Goal: Task Accomplishment & Management: Complete application form

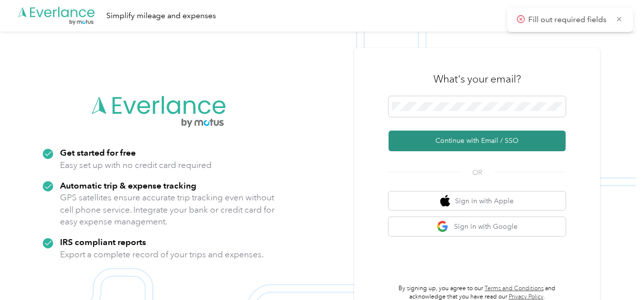
click at [439, 132] on button "Continue with Email / SSO" at bounding box center [476, 141] width 177 height 21
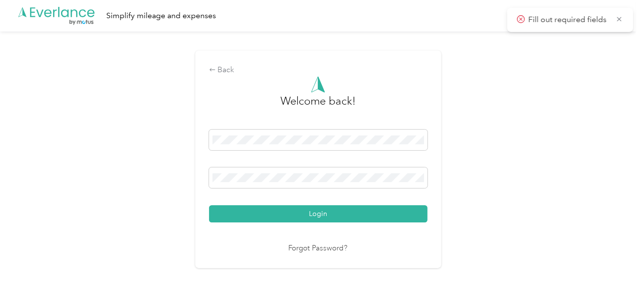
click at [471, 206] on div "Back Welcome back! Login Forgot Password?" at bounding box center [318, 163] width 636 height 265
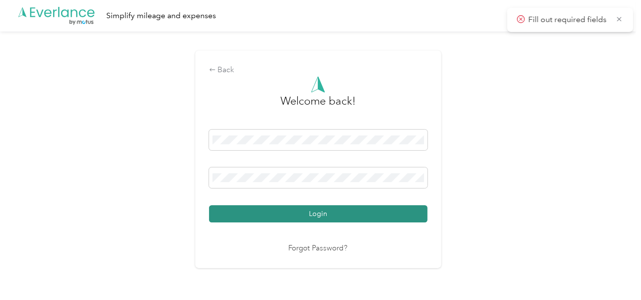
drag, startPoint x: 382, startPoint y: 210, endPoint x: 426, endPoint y: 203, distance: 44.4
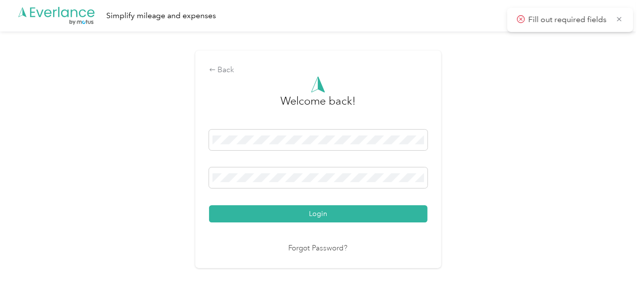
click at [384, 210] on button "Login" at bounding box center [318, 214] width 218 height 17
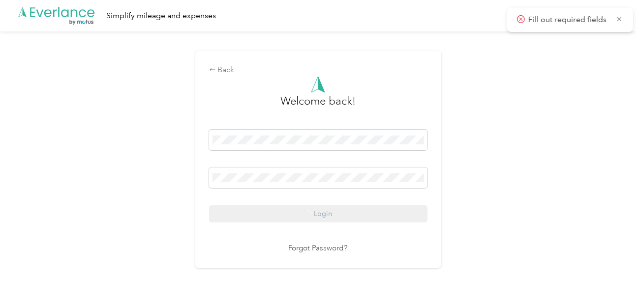
drag, startPoint x: 525, startPoint y: 197, endPoint x: 638, endPoint y: 218, distance: 115.0
click at [525, 197] on div "Back Welcome back! Login Forgot Password?" at bounding box center [318, 163] width 636 height 265
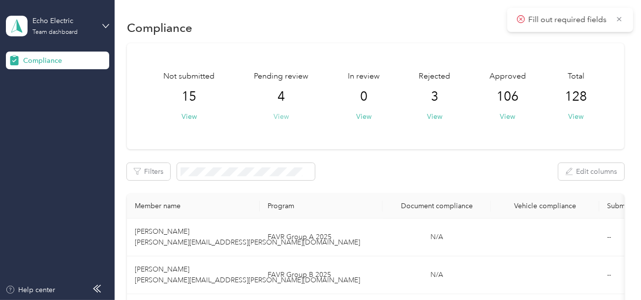
click at [288, 113] on button "View" at bounding box center [280, 117] width 15 height 10
click at [285, 113] on button "View" at bounding box center [280, 117] width 15 height 10
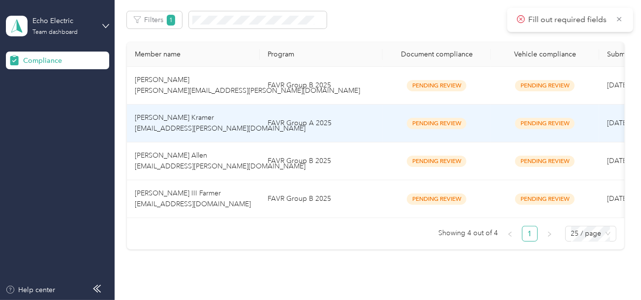
scroll to position [209, 0]
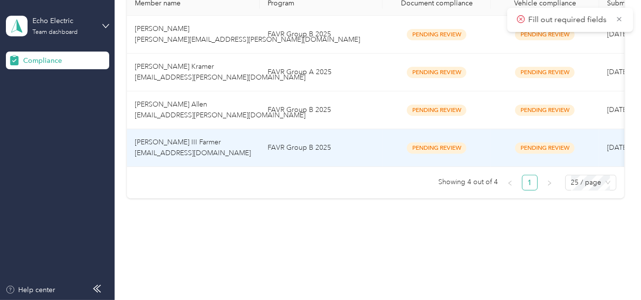
click at [308, 144] on td "FAVR Group B 2025" at bounding box center [321, 148] width 123 height 38
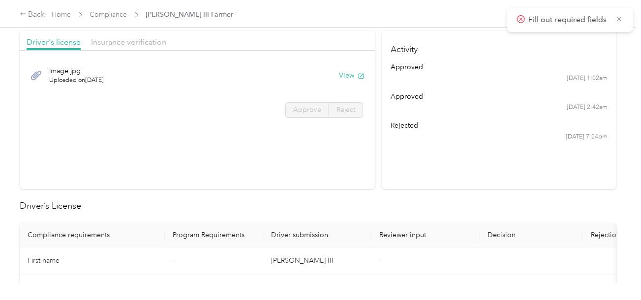
scroll to position [49, 0]
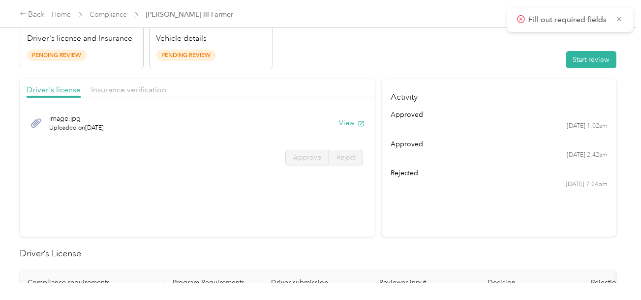
drag, startPoint x: 458, startPoint y: 86, endPoint x: 524, endPoint y: 74, distance: 66.5
click at [460, 86] on h4 "Activity" at bounding box center [499, 94] width 235 height 31
click at [570, 56] on button "Start review" at bounding box center [591, 59] width 50 height 17
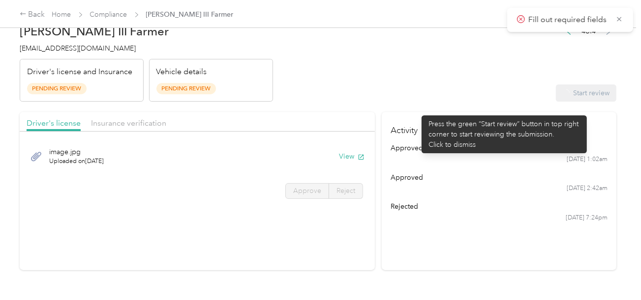
scroll to position [0, 0]
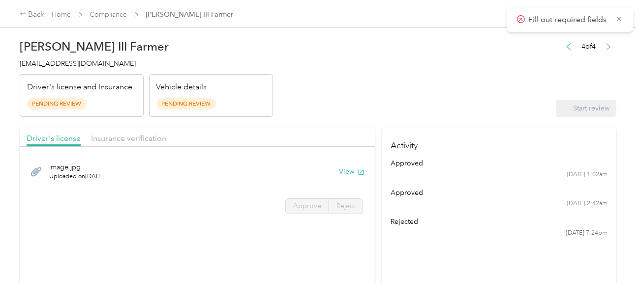
drag, startPoint x: 350, startPoint y: 101, endPoint x: 346, endPoint y: 158, distance: 56.7
click at [352, 104] on header "[PERSON_NAME] III Farmer [EMAIL_ADDRESS][DOMAIN_NAME] Driver's license and Insu…" at bounding box center [318, 75] width 596 height 83
click at [339, 169] on button "View" at bounding box center [352, 172] width 26 height 10
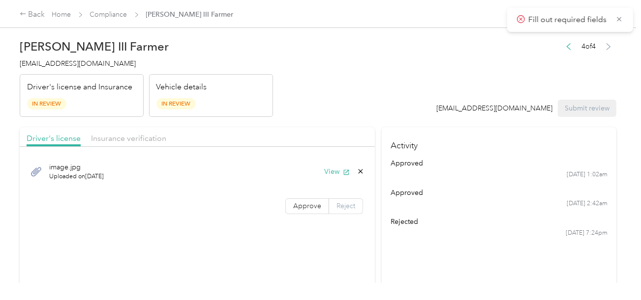
drag, startPoint x: 309, startPoint y: 210, endPoint x: 340, endPoint y: 200, distance: 32.5
click at [309, 210] on label "Approve" at bounding box center [307, 207] width 44 height 16
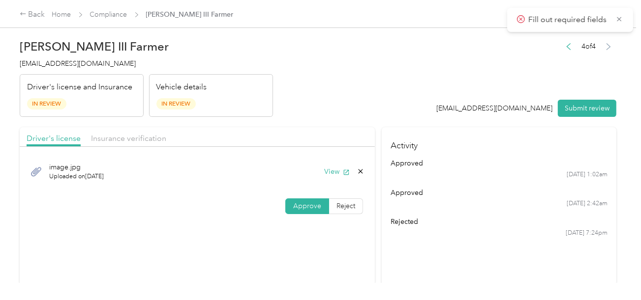
scroll to position [245, 0]
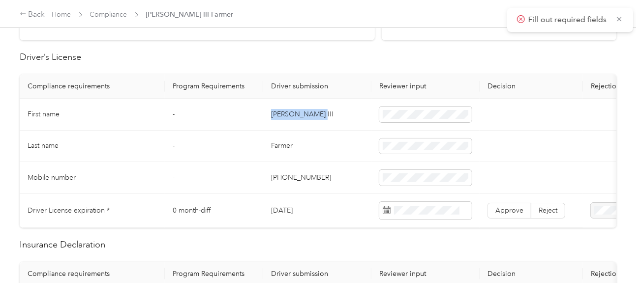
copy td "[PERSON_NAME] III"
drag, startPoint x: 337, startPoint y: 113, endPoint x: 366, endPoint y: 113, distance: 29.0
click at [366, 113] on td "[PERSON_NAME] III" at bounding box center [317, 115] width 108 height 32
click at [288, 145] on td "Farmer" at bounding box center [317, 147] width 108 height 32
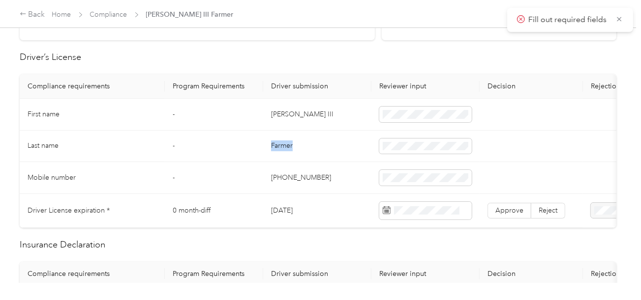
click at [288, 145] on td "Farmer" at bounding box center [317, 147] width 108 height 32
copy td "Farmer"
drag, startPoint x: 342, startPoint y: 163, endPoint x: 629, endPoint y: 193, distance: 288.8
click at [346, 165] on td "[PHONE_NUMBER]" at bounding box center [317, 178] width 108 height 32
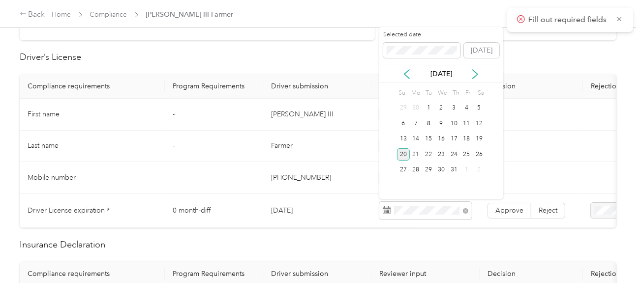
click at [405, 155] on div "20" at bounding box center [403, 154] width 13 height 12
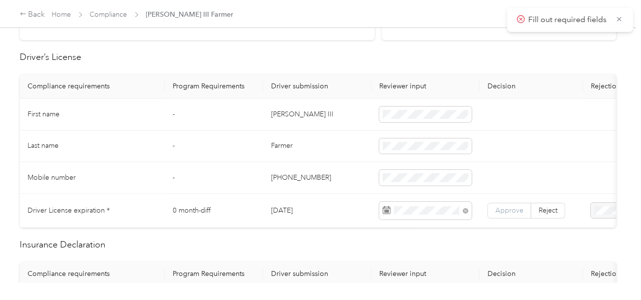
click at [494, 203] on label "Approve" at bounding box center [509, 211] width 44 height 16
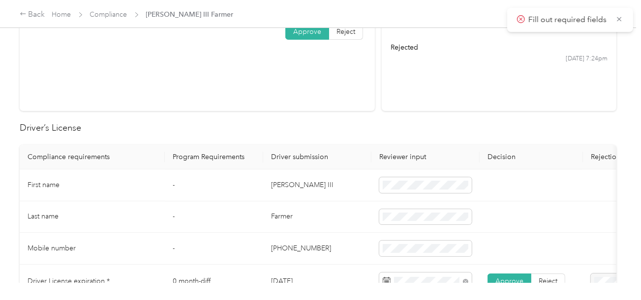
scroll to position [49, 0]
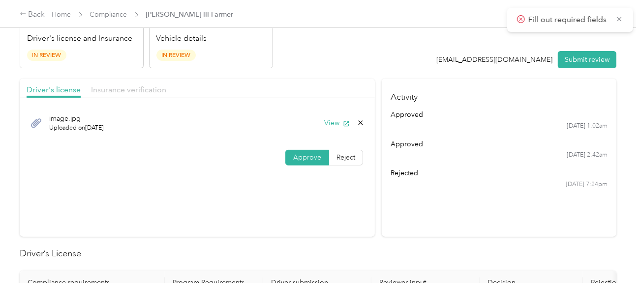
drag, startPoint x: 139, startPoint y: 86, endPoint x: 153, endPoint y: 85, distance: 14.3
click at [139, 85] on span "Insurance verification" at bounding box center [128, 89] width 75 height 9
click at [318, 81] on div "Driver's license Insurance verification" at bounding box center [197, 89] width 355 height 20
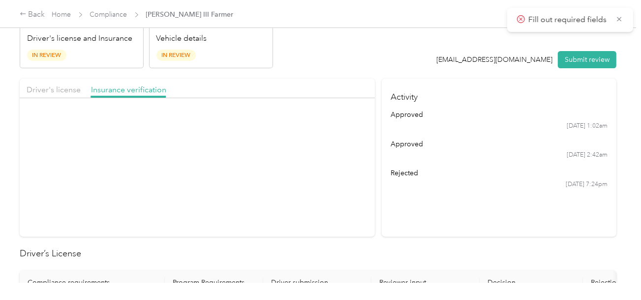
click at [331, 118] on button "View" at bounding box center [337, 123] width 26 height 10
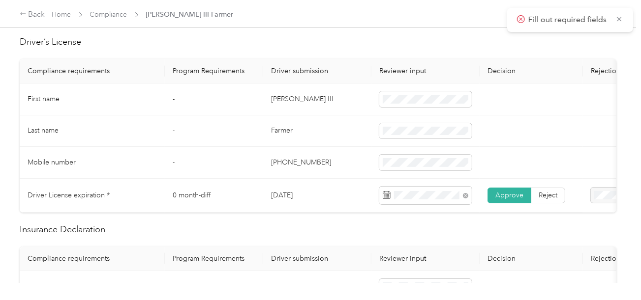
scroll to position [393, 0]
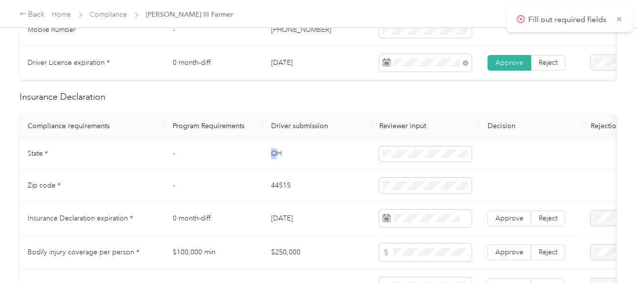
copy td "O"
drag, startPoint x: 265, startPoint y: 157, endPoint x: 296, endPoint y: 156, distance: 31.0
click at [277, 156] on td "OH" at bounding box center [317, 155] width 108 height 32
click at [380, 156] on span at bounding box center [425, 155] width 92 height 16
copy tr "OH"
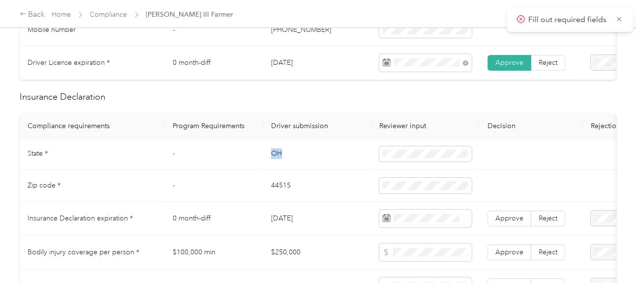
drag, startPoint x: 299, startPoint y: 163, endPoint x: 253, endPoint y: 162, distance: 46.7
click at [253, 162] on tr "State * - [US_STATE]" at bounding box center [366, 155] width 693 height 32
click at [374, 161] on td at bounding box center [425, 155] width 108 height 32
click at [345, 171] on td "OH" at bounding box center [317, 155] width 108 height 32
click at [274, 161] on td "OH" at bounding box center [317, 155] width 108 height 32
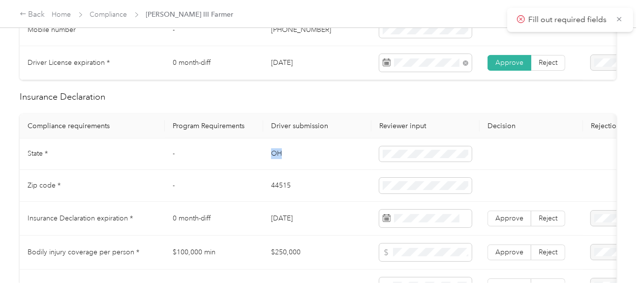
copy td "OH"
drag, startPoint x: 274, startPoint y: 161, endPoint x: 374, endPoint y: 160, distance: 100.3
click at [286, 161] on td "OH" at bounding box center [317, 155] width 108 height 32
click at [360, 158] on tr "State * - [US_STATE]" at bounding box center [366, 155] width 693 height 32
drag, startPoint x: 333, startPoint y: 177, endPoint x: 290, endPoint y: 189, distance: 45.0
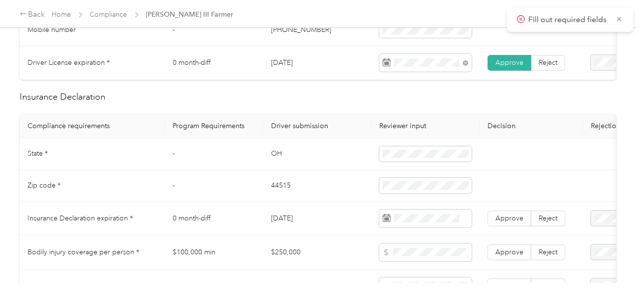
click at [328, 179] on td "44515" at bounding box center [317, 186] width 108 height 32
click at [279, 190] on td "44515" at bounding box center [317, 186] width 108 height 32
copy td "44515"
drag, startPoint x: 312, startPoint y: 204, endPoint x: 621, endPoint y: 210, distance: 308.4
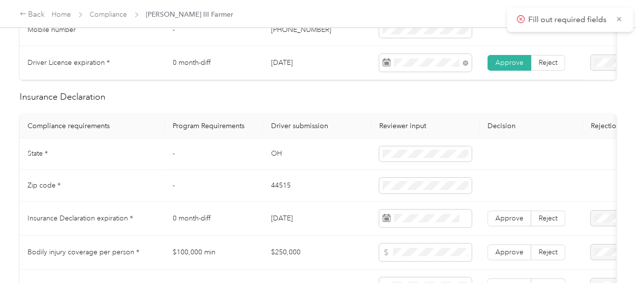
click at [322, 202] on td "44515" at bounding box center [317, 186] width 108 height 32
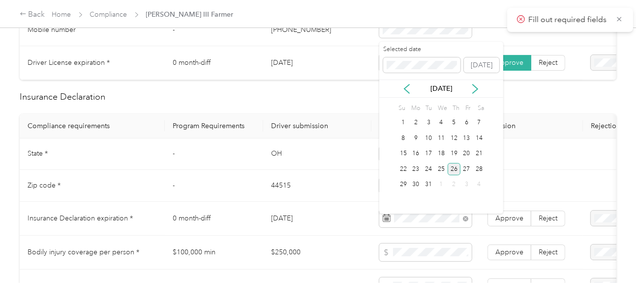
click at [454, 167] on div "26" at bounding box center [453, 169] width 13 height 12
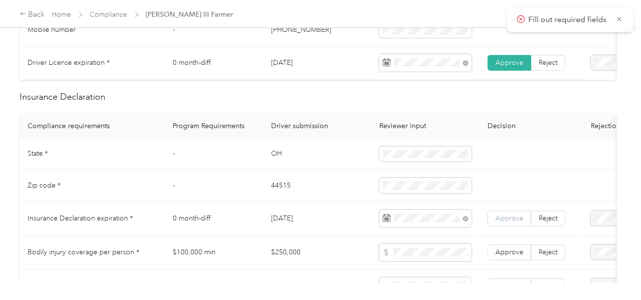
click at [508, 220] on span "Approve" at bounding box center [509, 218] width 28 height 8
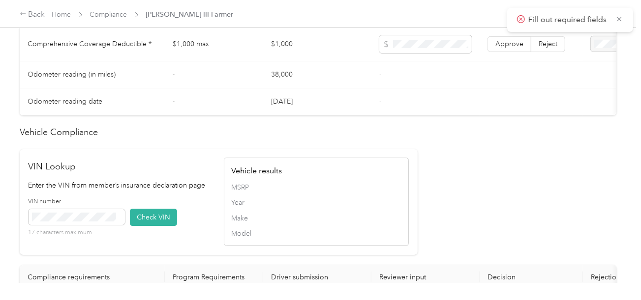
scroll to position [983, 0]
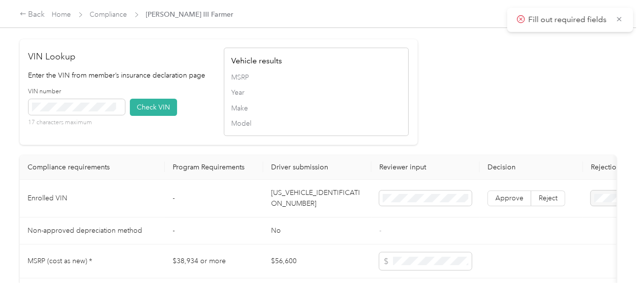
click at [314, 204] on td "[US_VEHICLE_IDENTIFICATION_NUMBER]" at bounding box center [317, 199] width 108 height 38
copy td "[US_VEHICLE_IDENTIFICATION_NUMBER]"
click at [98, 111] on span at bounding box center [77, 107] width 96 height 16
click at [155, 116] on button "Check VIN" at bounding box center [153, 107] width 47 height 17
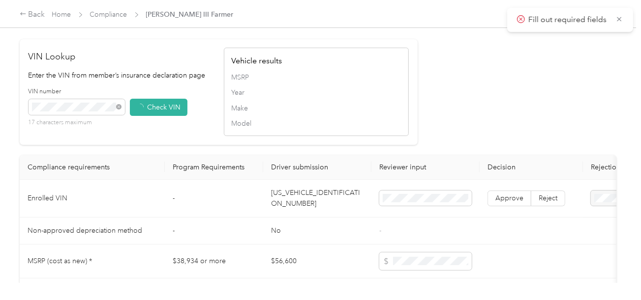
drag, startPoint x: 472, startPoint y: 115, endPoint x: 502, endPoint y: 180, distance: 71.9
click at [510, 203] on span "Approve" at bounding box center [509, 198] width 28 height 8
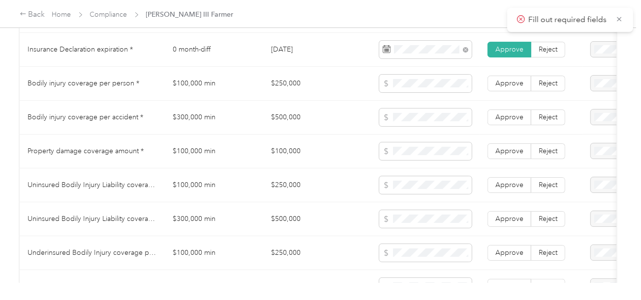
scroll to position [541, 0]
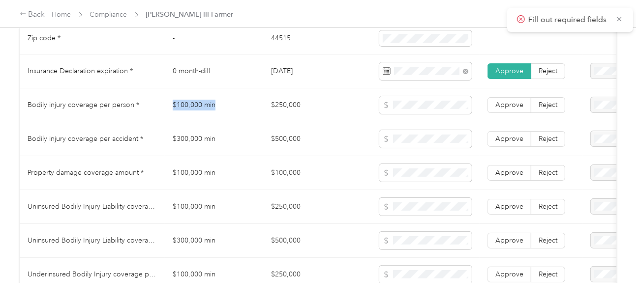
copy td "$100,000 min"
drag, startPoint x: 171, startPoint y: 110, endPoint x: 310, endPoint y: 113, distance: 138.7
click at [227, 113] on td "$100,000 min" at bounding box center [214, 106] width 98 height 34
copy td "$300,000 m"
drag, startPoint x: 170, startPoint y: 142, endPoint x: 289, endPoint y: 142, distance: 119.0
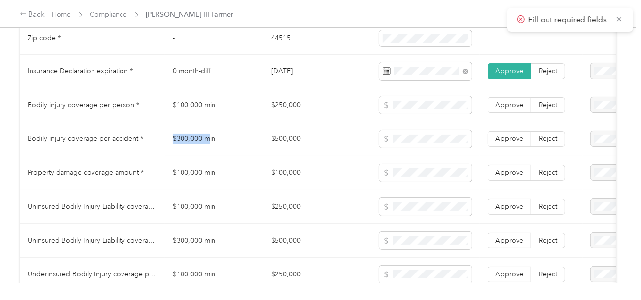
click at [211, 142] on td "$300,000 min" at bounding box center [214, 139] width 98 height 34
copy td "$300,000 mi"
click at [300, 175] on td "$100,000" at bounding box center [317, 173] width 108 height 34
click at [498, 119] on td "Approve Reject" at bounding box center [530, 106] width 103 height 34
drag, startPoint x: 495, startPoint y: 139, endPoint x: 499, endPoint y: 149, distance: 10.6
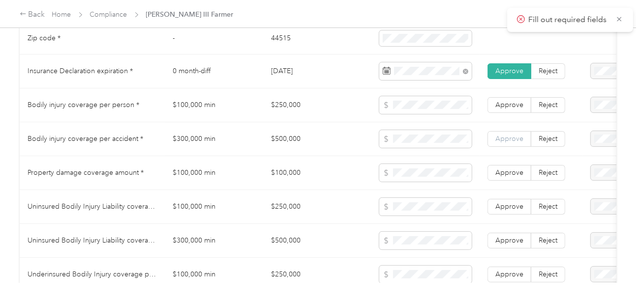
click at [495, 140] on span "Approve" at bounding box center [509, 139] width 28 height 8
click at [500, 170] on label "Approve" at bounding box center [509, 173] width 44 height 16
click at [507, 98] on td "Approve Reject" at bounding box center [530, 106] width 103 height 34
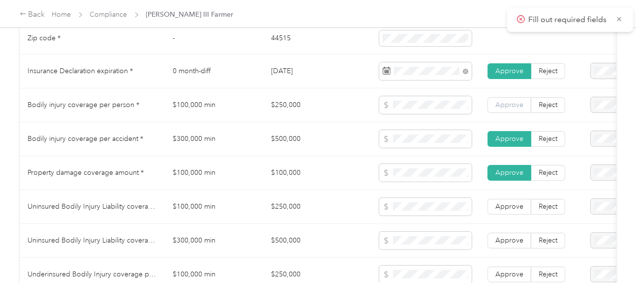
click at [506, 109] on span "Approve" at bounding box center [509, 105] width 28 height 8
click at [300, 145] on td "$500,000" at bounding box center [317, 139] width 108 height 34
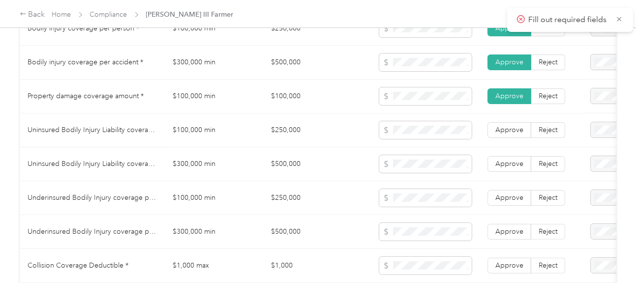
scroll to position [639, 0]
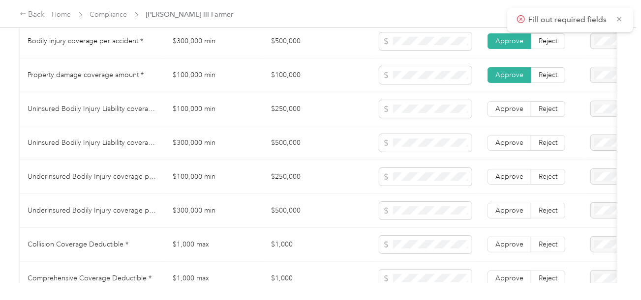
click at [36, 113] on span "Uninsured Bodily Injury Liability coverage per person *" at bounding box center [113, 109] width 171 height 8
drag, startPoint x: 166, startPoint y: 113, endPoint x: 348, endPoint y: 104, distance: 182.1
click at [313, 104] on tr "Uninsured Bodily Injury Liability coverage per person * $100,000 min $250,000 A…" at bounding box center [366, 109] width 693 height 34
click at [438, 103] on td at bounding box center [425, 109] width 108 height 34
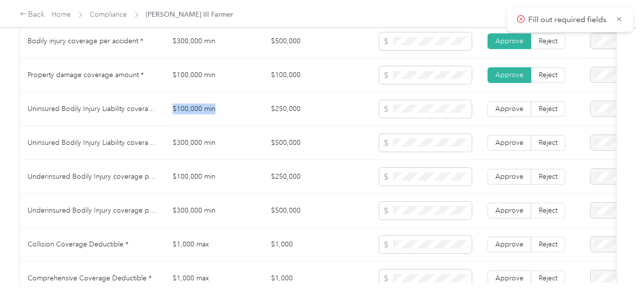
drag, startPoint x: 177, startPoint y: 117, endPoint x: 247, endPoint y: 112, distance: 70.5
click at [230, 112] on td "$100,000 min" at bounding box center [214, 109] width 98 height 34
click at [385, 110] on span at bounding box center [425, 109] width 92 height 18
drag, startPoint x: 177, startPoint y: 139, endPoint x: 226, endPoint y: 142, distance: 49.3
click at [223, 141] on td "$300,000 min" at bounding box center [214, 143] width 98 height 34
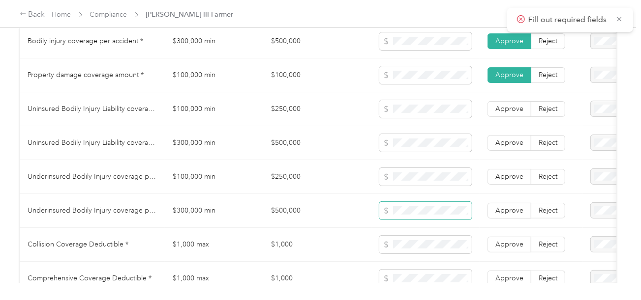
drag, startPoint x: 423, startPoint y: 220, endPoint x: 417, endPoint y: 219, distance: 6.5
click at [423, 220] on span at bounding box center [425, 211] width 92 height 18
click at [296, 211] on td "$500,000" at bounding box center [317, 211] width 108 height 34
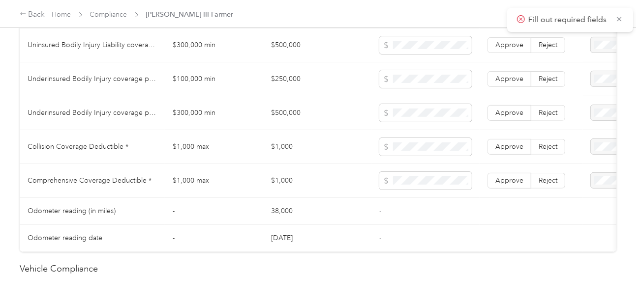
scroll to position [738, 0]
click at [274, 152] on td "$1,000" at bounding box center [317, 146] width 108 height 34
click at [410, 213] on td "-" at bounding box center [425, 210] width 108 height 27
click at [510, 174] on td "Approve Reject" at bounding box center [530, 180] width 103 height 34
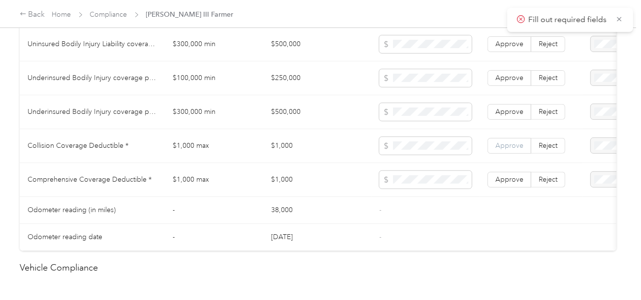
drag, startPoint x: 506, startPoint y: 183, endPoint x: 511, endPoint y: 142, distance: 41.7
click at [507, 184] on span "Approve" at bounding box center [509, 180] width 28 height 8
click at [511, 138] on td "Approve Reject" at bounding box center [530, 146] width 103 height 34
click at [500, 154] on label "Approve" at bounding box center [509, 146] width 44 height 16
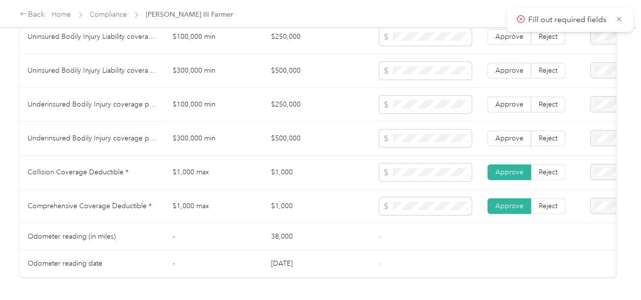
scroll to position [639, 0]
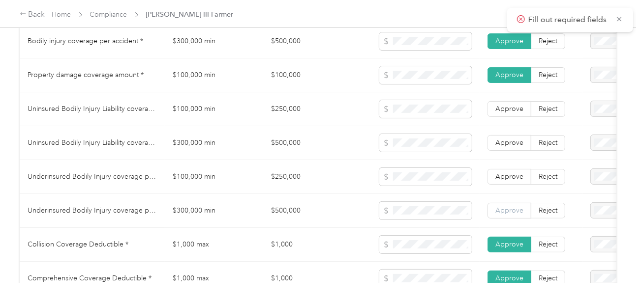
click at [510, 219] on label "Approve" at bounding box center [509, 211] width 44 height 16
drag, startPoint x: 512, startPoint y: 190, endPoint x: 512, endPoint y: 181, distance: 8.9
click at [512, 190] on td "Approve Reject" at bounding box center [530, 177] width 103 height 34
click at [513, 151] on label "Approve" at bounding box center [509, 143] width 44 height 16
drag, startPoint x: 511, startPoint y: 119, endPoint x: 512, endPoint y: 130, distance: 11.4
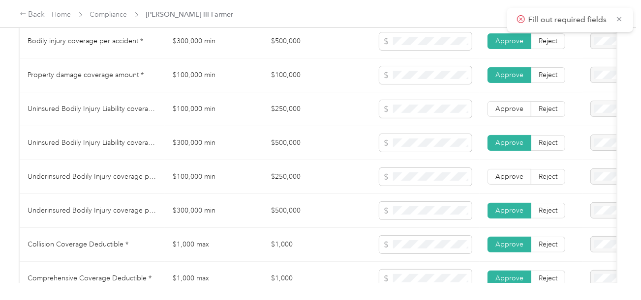
click at [511, 117] on label "Approve" at bounding box center [509, 109] width 44 height 16
click at [511, 176] on label "Approve" at bounding box center [509, 177] width 44 height 16
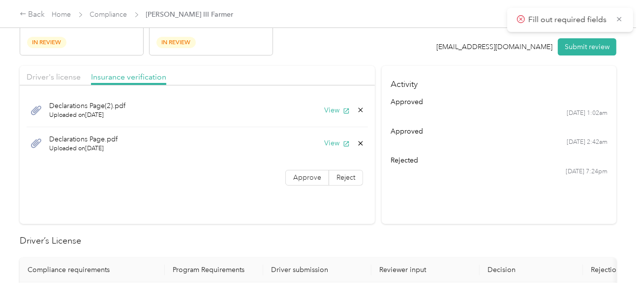
scroll to position [0, 0]
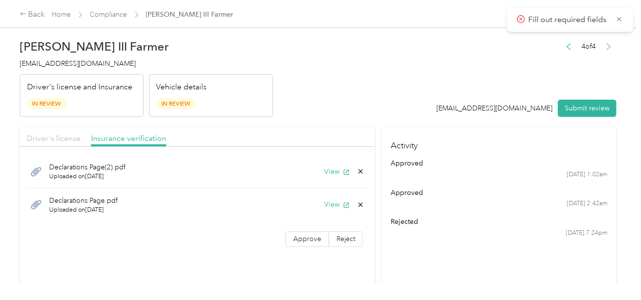
click at [60, 141] on span "Driver's license" at bounding box center [54, 138] width 54 height 9
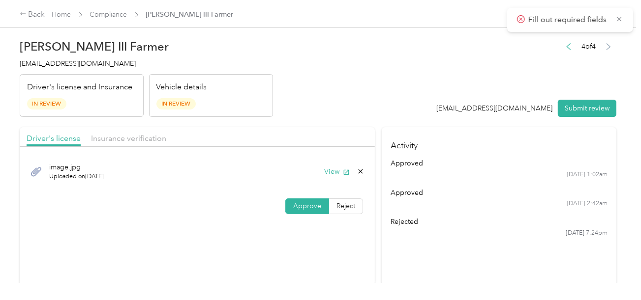
drag, startPoint x: 137, startPoint y: 140, endPoint x: 293, endPoint y: 118, distance: 157.4
click at [138, 140] on span "Insurance verification" at bounding box center [128, 138] width 75 height 9
click at [348, 109] on header "[PERSON_NAME] III Farmer [EMAIL_ADDRESS][DOMAIN_NAME] Driver's license and Insu…" at bounding box center [318, 75] width 596 height 83
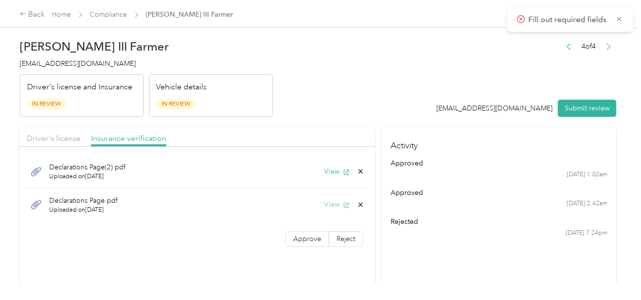
click at [338, 205] on button "View" at bounding box center [337, 205] width 26 height 10
click at [333, 204] on button "View" at bounding box center [337, 205] width 26 height 10
click at [356, 205] on icon at bounding box center [360, 205] width 8 height 8
click at [332, 210] on button "Yes" at bounding box center [334, 212] width 19 height 16
click at [312, 212] on label "Approve" at bounding box center [307, 207] width 44 height 16
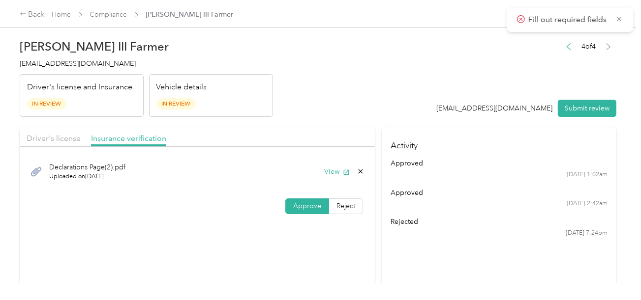
click at [359, 99] on header "[PERSON_NAME] III Farmer [EMAIL_ADDRESS][DOMAIN_NAME] Driver's license and Insu…" at bounding box center [318, 75] width 596 height 83
click at [608, 108] on button "Submit review" at bounding box center [587, 108] width 59 height 17
click at [61, 64] on span "[EMAIL_ADDRESS][DOMAIN_NAME]" at bounding box center [78, 63] width 116 height 8
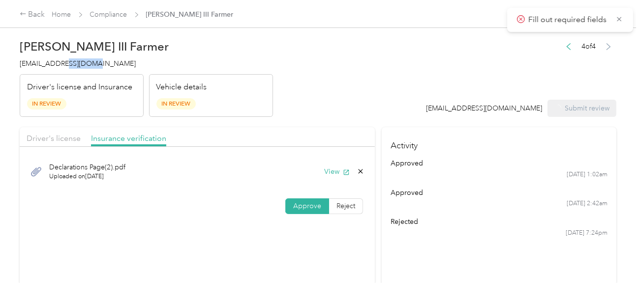
click at [61, 64] on span "[EMAIL_ADDRESS][DOMAIN_NAME]" at bounding box center [78, 63] width 116 height 8
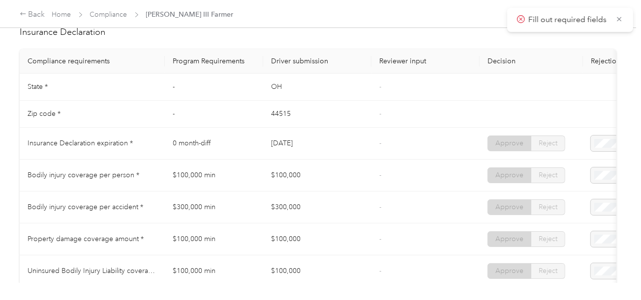
scroll to position [344, 0]
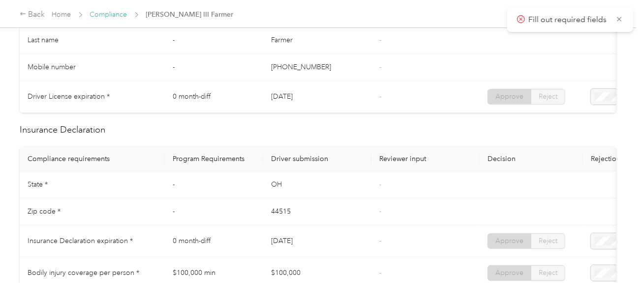
click at [118, 13] on link "Compliance" at bounding box center [108, 14] width 37 height 8
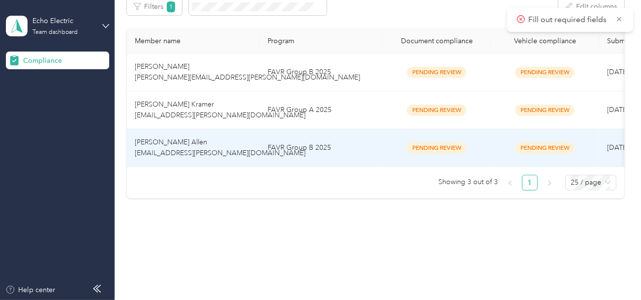
scroll to position [171, 0]
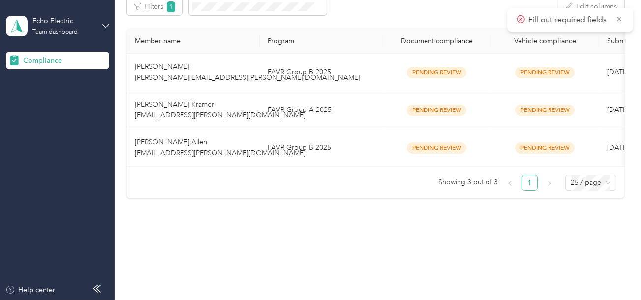
drag, startPoint x: 311, startPoint y: 191, endPoint x: 311, endPoint y: 157, distance: 33.4
click at [311, 187] on div "Member name Program Document compliance Vehicle compliance Submission date Last…" at bounding box center [375, 114] width 497 height 170
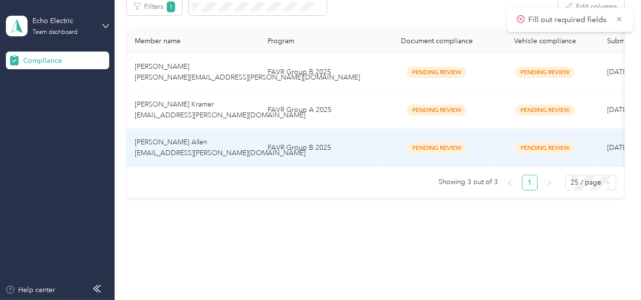
click at [313, 129] on td "FAVR Group B 2025" at bounding box center [321, 148] width 123 height 38
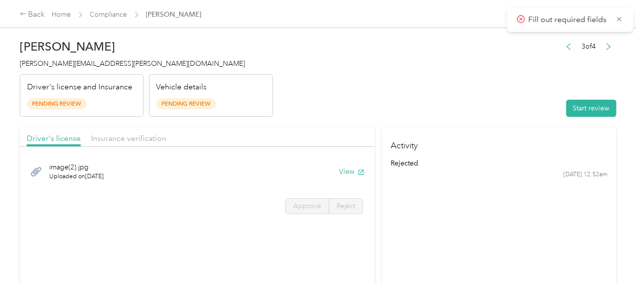
drag, startPoint x: 425, startPoint y: 103, endPoint x: 554, endPoint y: 106, distance: 128.9
click at [428, 104] on header "[PERSON_NAME] Allen [EMAIL_ADDRESS][PERSON_NAME][DOMAIN_NAME] Driver's license …" at bounding box center [318, 75] width 596 height 83
click at [574, 106] on button "Start review" at bounding box center [591, 108] width 50 height 17
click at [369, 93] on header "[PERSON_NAME] Allen [EMAIL_ADDRESS][PERSON_NAME][DOMAIN_NAME] Driver's license …" at bounding box center [318, 75] width 596 height 83
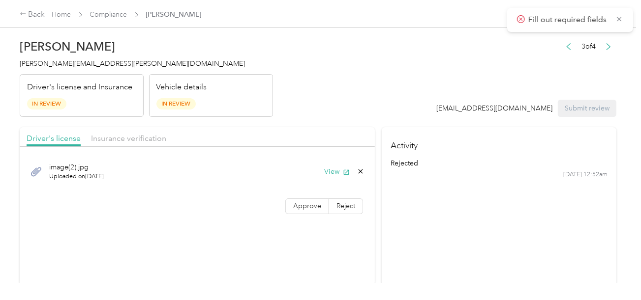
click at [67, 66] on span "[PERSON_NAME][EMAIL_ADDRESS][PERSON_NAME][DOMAIN_NAME]" at bounding box center [132, 63] width 225 height 8
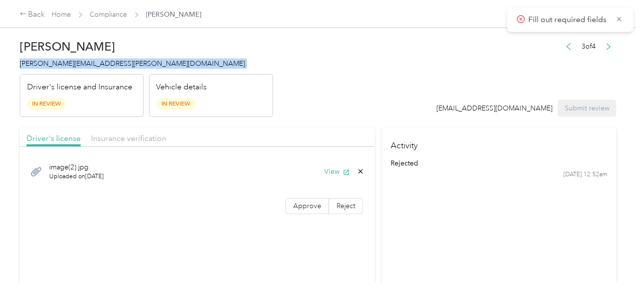
click at [67, 66] on span "[PERSON_NAME][EMAIL_ADDRESS][PERSON_NAME][DOMAIN_NAME]" at bounding box center [132, 63] width 225 height 8
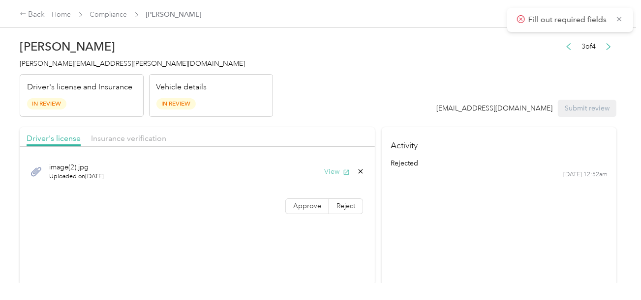
drag, startPoint x: 374, startPoint y: 116, endPoint x: 331, endPoint y: 171, distance: 69.3
click at [373, 116] on header "[PERSON_NAME] Allen [EMAIL_ADDRESS][PERSON_NAME][DOMAIN_NAME] Driver's license …" at bounding box center [318, 75] width 596 height 83
click at [328, 175] on button "View" at bounding box center [337, 172] width 26 height 10
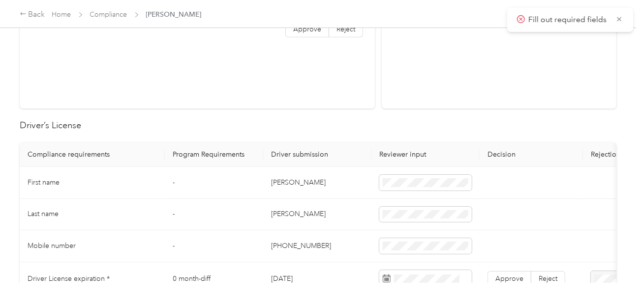
scroll to position [245, 0]
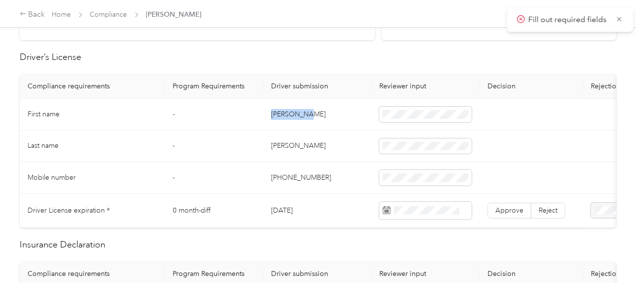
drag, startPoint x: 262, startPoint y: 113, endPoint x: 316, endPoint y: 107, distance: 54.5
click at [316, 107] on tr "First name - [PERSON_NAME]" at bounding box center [366, 115] width 693 height 32
drag, startPoint x: 337, startPoint y: 138, endPoint x: 298, endPoint y: 140, distance: 39.4
click at [337, 138] on td "[PERSON_NAME]" at bounding box center [317, 147] width 108 height 32
click at [281, 141] on td "[PERSON_NAME]" at bounding box center [317, 147] width 108 height 32
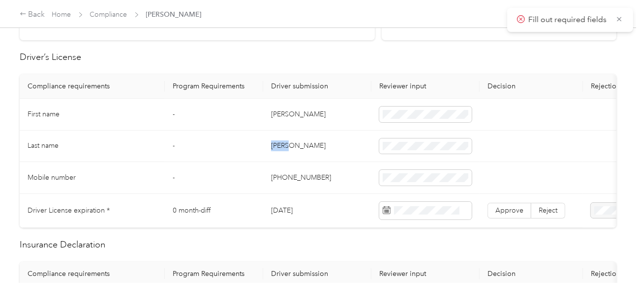
click at [281, 141] on td "[PERSON_NAME]" at bounding box center [317, 147] width 108 height 32
click at [410, 139] on span at bounding box center [425, 147] width 92 height 16
drag, startPoint x: 346, startPoint y: 152, endPoint x: 628, endPoint y: 183, distance: 283.9
click at [359, 156] on td "[PERSON_NAME]" at bounding box center [317, 147] width 108 height 32
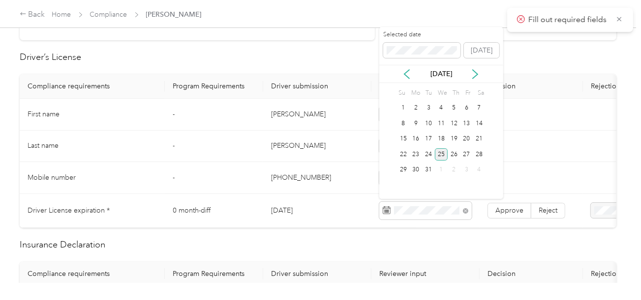
click at [441, 158] on div "25" at bounding box center [441, 154] width 13 height 12
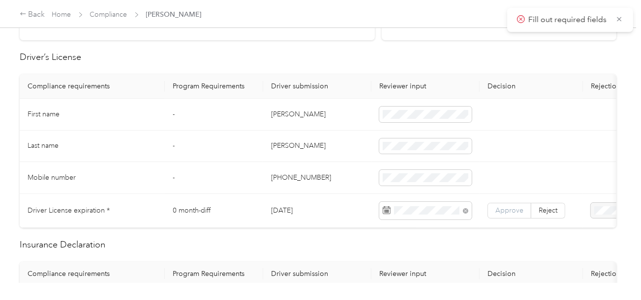
click at [499, 207] on span "Approve" at bounding box center [509, 211] width 28 height 8
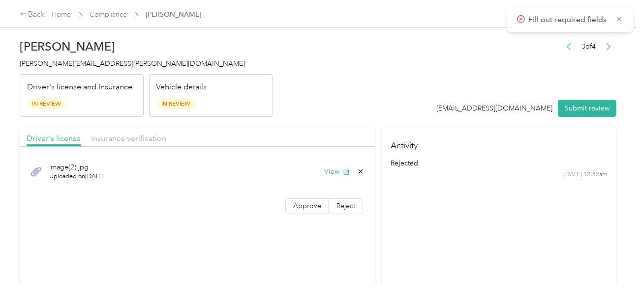
click at [142, 129] on div "Driver's license Insurance verification" at bounding box center [197, 137] width 355 height 20
click at [136, 146] on div "Driver's license Insurance verification" at bounding box center [197, 137] width 355 height 20
drag, startPoint x: 309, startPoint y: 199, endPoint x: 148, endPoint y: 159, distance: 166.6
click at [309, 199] on label "Approve" at bounding box center [307, 207] width 44 height 16
drag, startPoint x: 129, startPoint y: 136, endPoint x: 287, endPoint y: 119, distance: 158.2
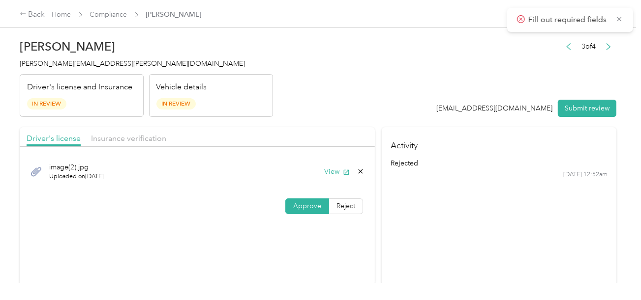
click at [132, 136] on span "Insurance verification" at bounding box center [128, 138] width 75 height 9
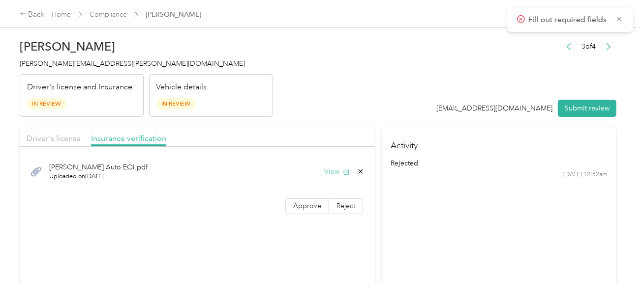
click at [333, 167] on button "View" at bounding box center [337, 172] width 26 height 10
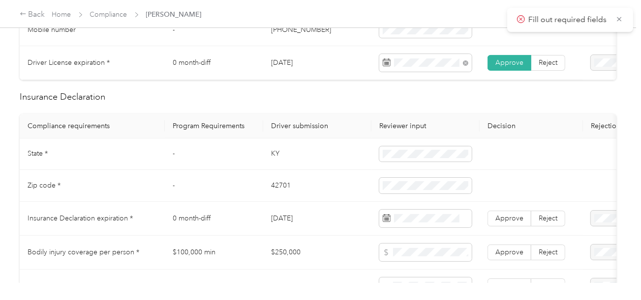
click at [274, 160] on td "KY" at bounding box center [317, 155] width 108 height 32
click at [265, 189] on td "42701" at bounding box center [317, 186] width 108 height 32
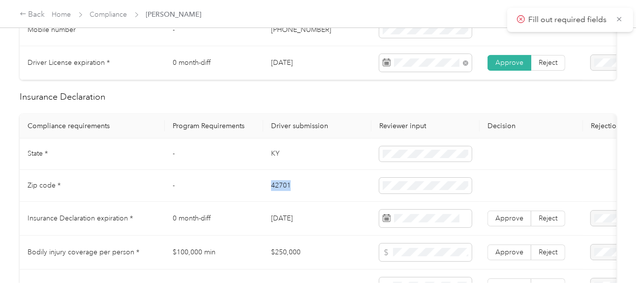
click at [265, 189] on td "42701" at bounding box center [317, 186] width 108 height 32
drag, startPoint x: 328, startPoint y: 207, endPoint x: 612, endPoint y: 217, distance: 283.9
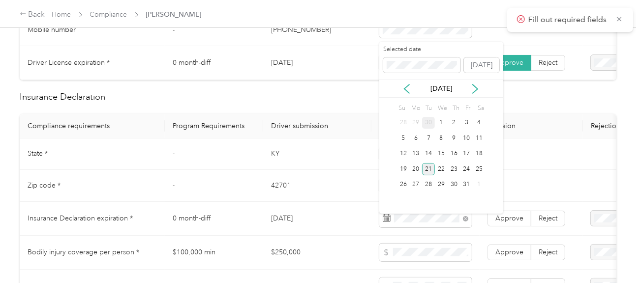
click at [431, 169] on div "21" at bounding box center [428, 169] width 13 height 12
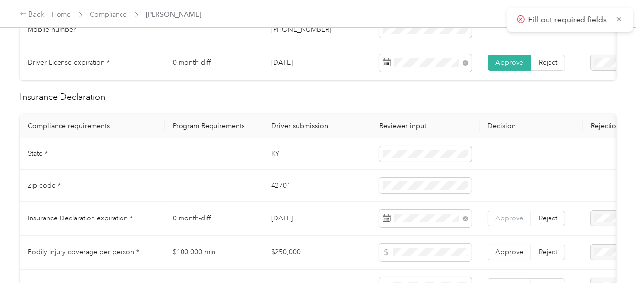
click at [508, 223] on span "Approve" at bounding box center [509, 218] width 28 height 8
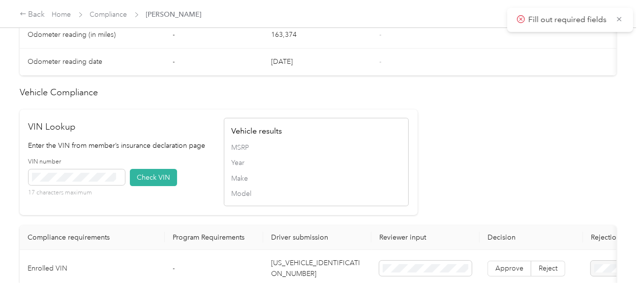
scroll to position [934, 0]
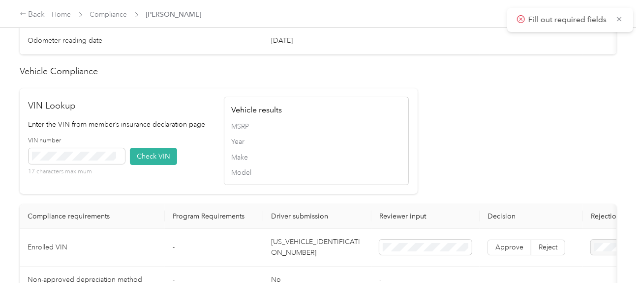
click at [309, 252] on td "[US_VEHICLE_IDENTIFICATION_NUMBER]" at bounding box center [317, 248] width 108 height 38
drag, startPoint x: 160, startPoint y: 167, endPoint x: 178, endPoint y: 168, distance: 17.7
click at [161, 165] on button "Check VIN" at bounding box center [153, 156] width 47 height 17
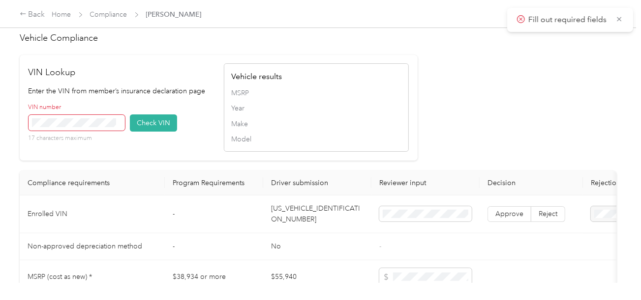
scroll to position [983, 0]
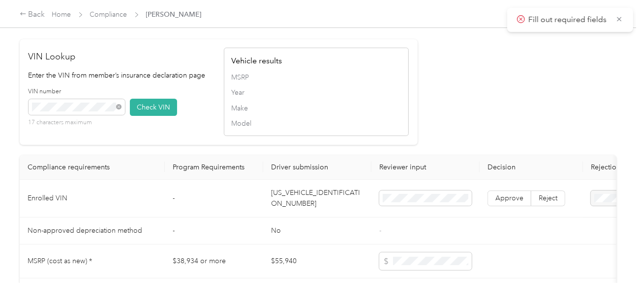
drag, startPoint x: 150, startPoint y: 115, endPoint x: 356, endPoint y: 122, distance: 205.7
click at [151, 115] on button "Check VIN" at bounding box center [153, 107] width 47 height 17
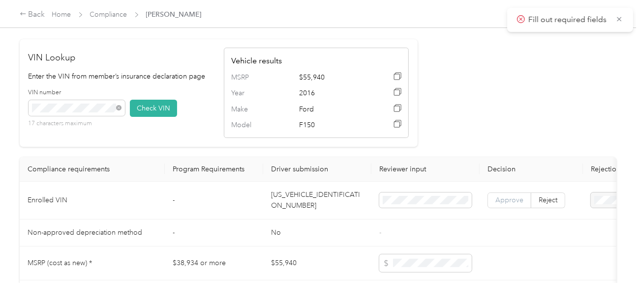
click at [503, 205] on span "Approve" at bounding box center [509, 200] width 28 height 8
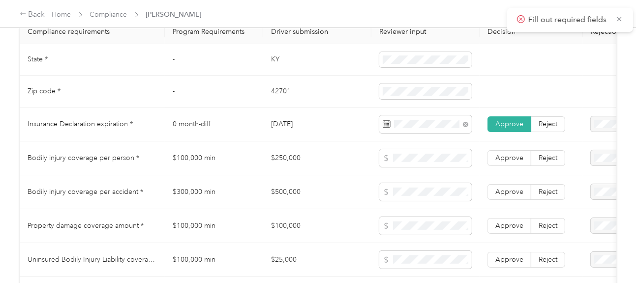
scroll to position [541, 0]
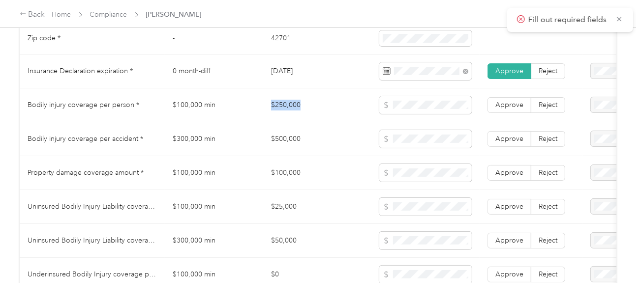
drag, startPoint x: 266, startPoint y: 115, endPoint x: 310, endPoint y: 112, distance: 44.3
click at [309, 112] on td "$250,000" at bounding box center [317, 106] width 108 height 34
drag, startPoint x: 269, startPoint y: 139, endPoint x: 375, endPoint y: 142, distance: 106.3
click at [324, 140] on td "$500,000" at bounding box center [317, 139] width 108 height 34
drag, startPoint x: 261, startPoint y: 175, endPoint x: 369, endPoint y: 177, distance: 108.2
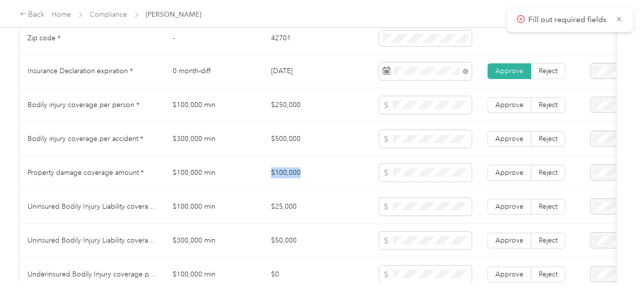
click at [317, 176] on tr "Property damage coverage amount * $100,000 min $100,000 Approve Reject" at bounding box center [366, 173] width 693 height 34
drag, startPoint x: 269, startPoint y: 210, endPoint x: 309, endPoint y: 210, distance: 40.3
click at [309, 210] on td "$25,000" at bounding box center [317, 207] width 108 height 34
drag, startPoint x: 174, startPoint y: 207, endPoint x: 378, endPoint y: 208, distance: 203.6
click at [227, 208] on td "$100,000 min" at bounding box center [214, 207] width 98 height 34
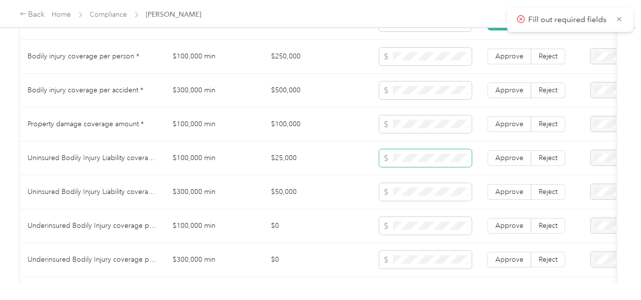
scroll to position [639, 0]
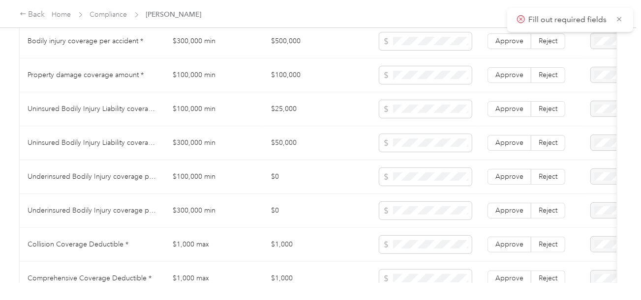
click at [351, 203] on td "$0" at bounding box center [317, 211] width 108 height 34
drag, startPoint x: 234, startPoint y: 147, endPoint x: 166, endPoint y: 147, distance: 67.9
click at [166, 147] on td "$300,000 min" at bounding box center [214, 143] width 98 height 34
click at [54, 172] on td "Underinsured Bodily Injury coverage per person *" at bounding box center [92, 177] width 145 height 34
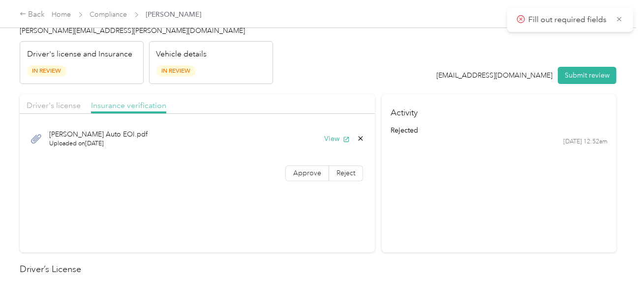
scroll to position [0, 0]
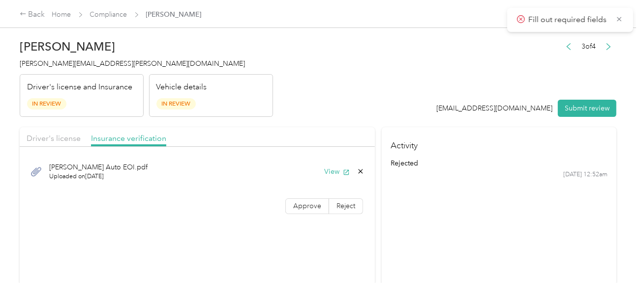
click at [34, 133] on div "Driver's license" at bounding box center [54, 139] width 54 height 12
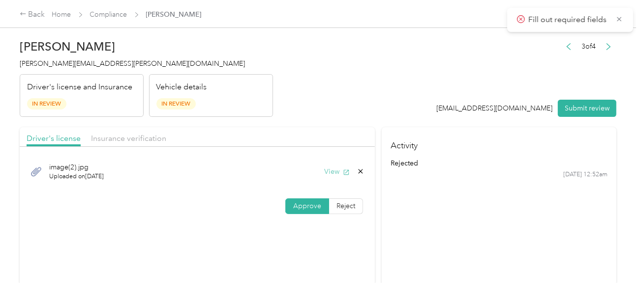
click at [331, 171] on button "View" at bounding box center [337, 172] width 26 height 10
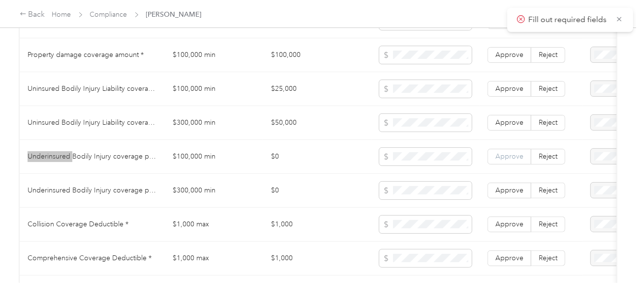
scroll to position [688, 0]
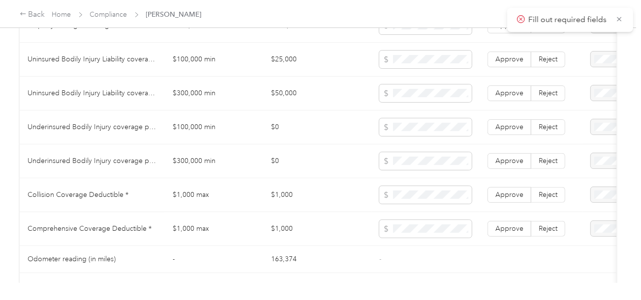
click at [44, 199] on span "Collision Coverage Deductible *" at bounding box center [78, 195] width 101 height 8
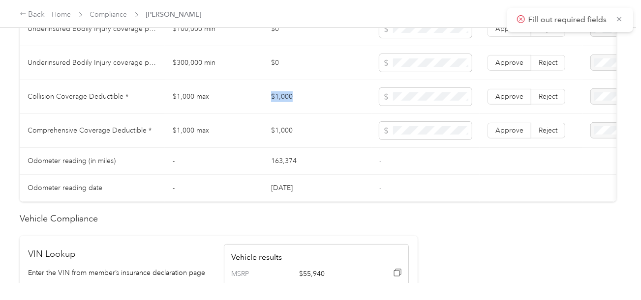
drag, startPoint x: 237, startPoint y: 104, endPoint x: 325, endPoint y: 98, distance: 87.7
click at [300, 99] on tr "Collision Coverage Deductible * $1,000 max $1,000 Approve Reject" at bounding box center [366, 97] width 693 height 34
click at [390, 99] on span at bounding box center [425, 97] width 92 height 18
drag, startPoint x: 520, startPoint y: 131, endPoint x: 512, endPoint y: 100, distance: 32.6
click at [521, 130] on span "Approve" at bounding box center [509, 130] width 28 height 8
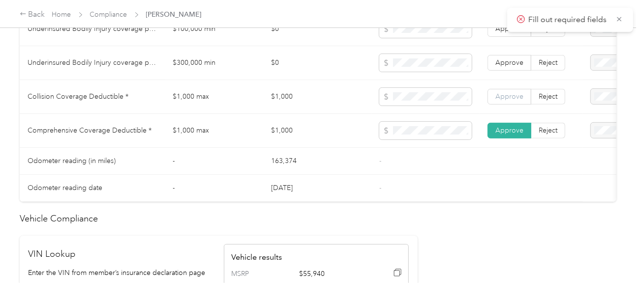
click at [512, 100] on span "Approve" at bounding box center [509, 96] width 28 height 8
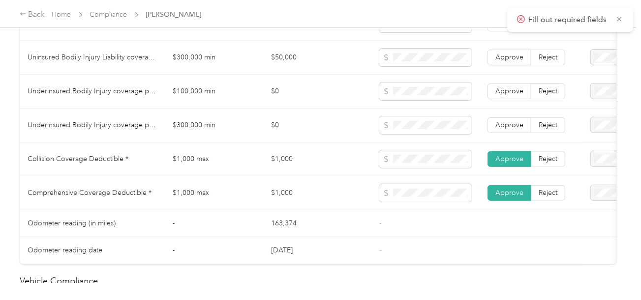
scroll to position [688, 0]
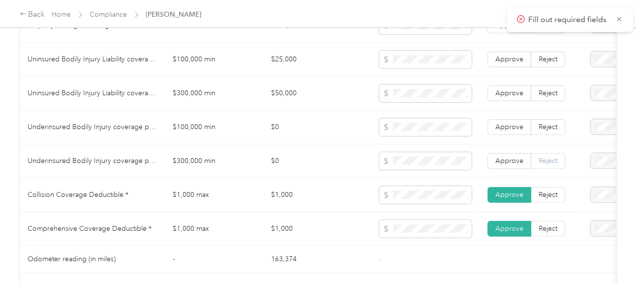
click at [553, 165] on span "Reject" at bounding box center [547, 161] width 19 height 8
click at [556, 135] on label "Reject" at bounding box center [548, 127] width 34 height 16
click at [497, 93] on span "Approve" at bounding box center [509, 93] width 28 height 8
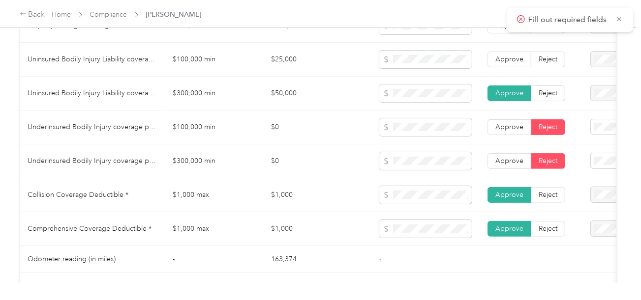
scroll to position [590, 0]
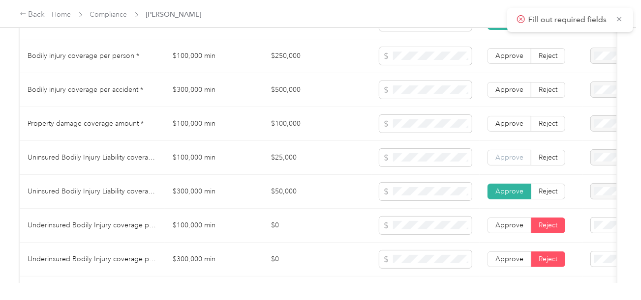
click at [505, 155] on label "Approve" at bounding box center [509, 158] width 44 height 16
click at [506, 128] on span "Approve" at bounding box center [509, 123] width 28 height 8
click at [504, 94] on span "Approve" at bounding box center [509, 90] width 28 height 8
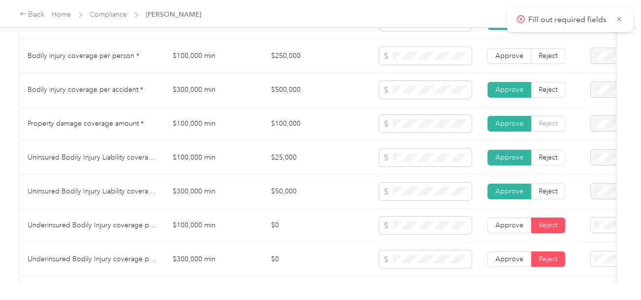
drag, startPoint x: 508, startPoint y: 64, endPoint x: 555, endPoint y: 126, distance: 77.6
click at [508, 60] on span "Approve" at bounding box center [509, 56] width 28 height 8
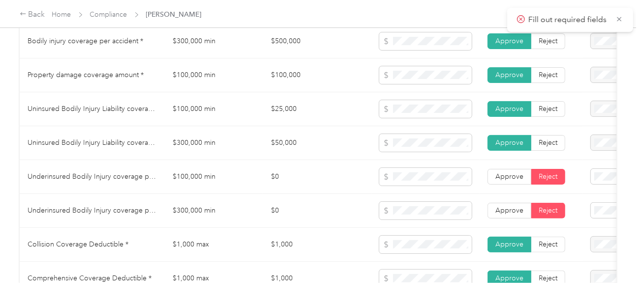
click at [592, 215] on span "Underinsured motorist per person is missing from uploaded Insurance Policy doc" at bounding box center [598, 213] width 70 height 39
click at [587, 134] on span "Underinsured motorist per accident is missing from uploaded Insurance Policy doc" at bounding box center [598, 123] width 70 height 39
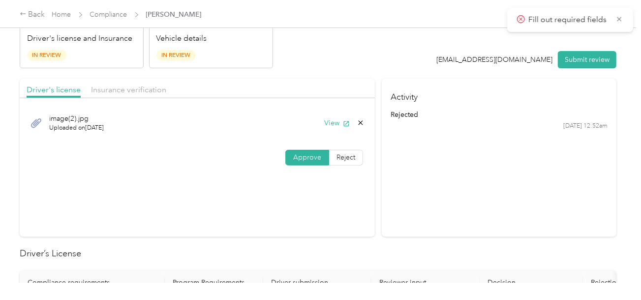
scroll to position [0, 0]
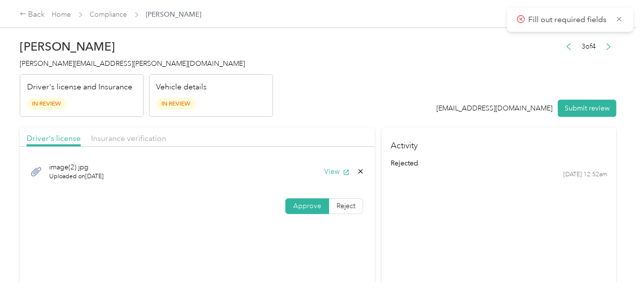
click at [360, 104] on header "[PERSON_NAME] Allen [EMAIL_ADDRESS][PERSON_NAME][DOMAIN_NAME] Driver's license …" at bounding box center [318, 75] width 596 height 83
click at [135, 149] on div at bounding box center [197, 149] width 355 height 5
drag, startPoint x: 130, startPoint y: 137, endPoint x: 268, endPoint y: 116, distance: 139.8
click at [133, 136] on span "Insurance verification" at bounding box center [128, 138] width 75 height 9
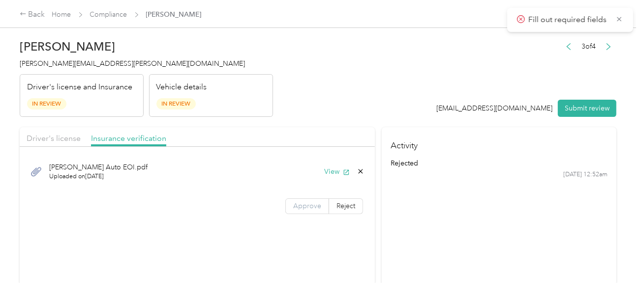
click at [308, 198] on div "[PERSON_NAME] Auto EOI.pdf Uploaded on [DATE] View Approve Reject" at bounding box center [197, 186] width 355 height 69
click at [42, 51] on h2 "[PERSON_NAME]" at bounding box center [146, 47] width 253 height 14
click at [564, 107] on button "Submit review" at bounding box center [587, 108] width 59 height 17
click at [352, 79] on header "[PERSON_NAME] Allen [EMAIL_ADDRESS][PERSON_NAME][DOMAIN_NAME] Driver's license …" at bounding box center [318, 75] width 596 height 83
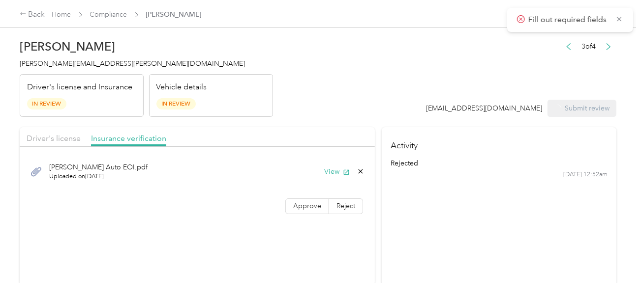
click at [52, 62] on span "[PERSON_NAME][EMAIL_ADDRESS][PERSON_NAME][DOMAIN_NAME]" at bounding box center [132, 63] width 225 height 8
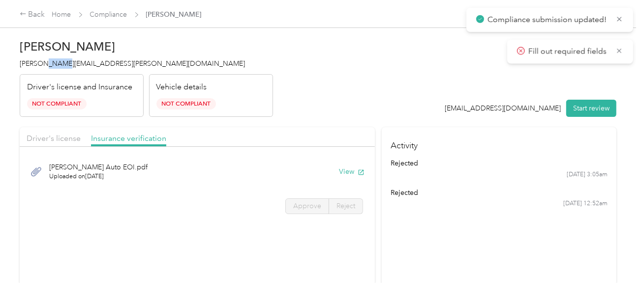
click at [52, 62] on span "[PERSON_NAME][EMAIL_ADDRESS][PERSON_NAME][DOMAIN_NAME]" at bounding box center [132, 63] width 225 height 8
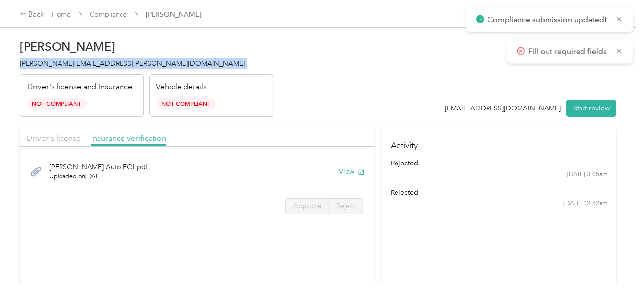
click at [52, 62] on span "[PERSON_NAME][EMAIL_ADDRESS][PERSON_NAME][DOMAIN_NAME]" at bounding box center [132, 63] width 225 height 8
click at [113, 12] on link "Compliance" at bounding box center [108, 14] width 37 height 8
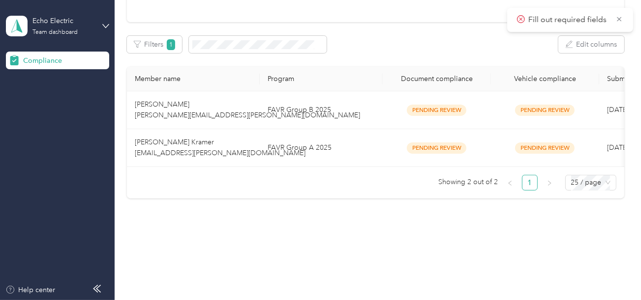
scroll to position [134, 0]
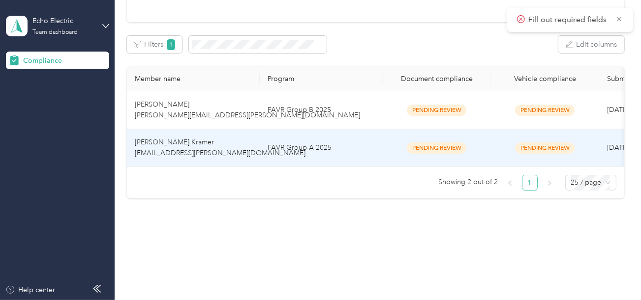
click at [314, 148] on td "FAVR Group A 2025" at bounding box center [321, 148] width 123 height 38
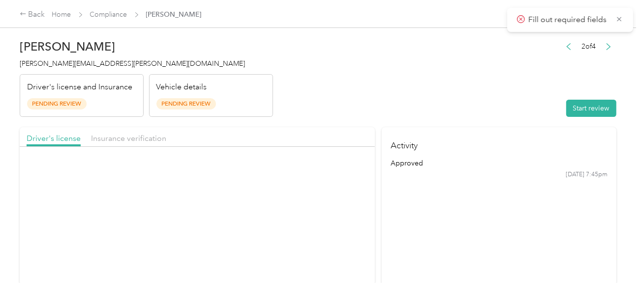
click at [425, 108] on header "[PERSON_NAME] Kramer [EMAIL_ADDRESS][PERSON_NAME][DOMAIN_NAME] Driver's license…" at bounding box center [318, 75] width 596 height 83
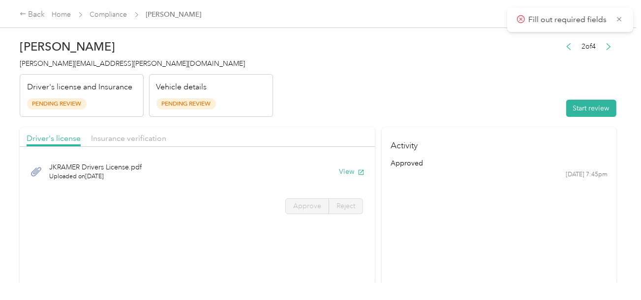
click at [585, 97] on div "2 of 4 Start review" at bounding box center [589, 79] width 56 height 78
click at [586, 105] on button "Start review" at bounding box center [591, 108] width 50 height 17
click at [476, 99] on header "[PERSON_NAME] Kramer [EMAIL_ADDRESS][PERSON_NAME][DOMAIN_NAME] Driver's license…" at bounding box center [318, 75] width 596 height 83
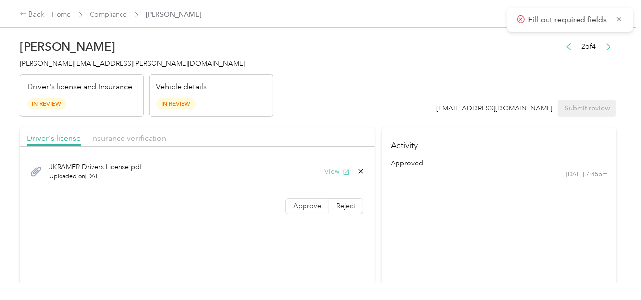
click at [344, 174] on icon "button" at bounding box center [346, 172] width 5 height 5
click at [299, 199] on label "Approve" at bounding box center [307, 207] width 44 height 16
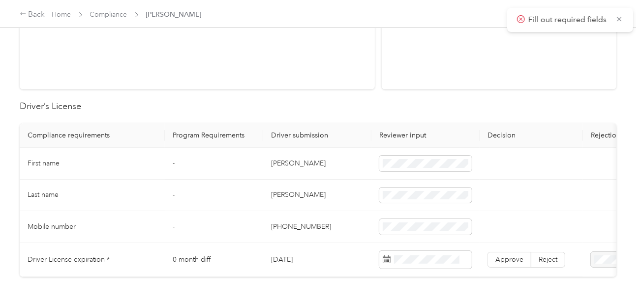
scroll to position [197, 0]
click at [300, 157] on td "[PERSON_NAME]" at bounding box center [317, 164] width 108 height 32
click at [291, 192] on td "[PERSON_NAME]" at bounding box center [317, 195] width 108 height 32
drag, startPoint x: 332, startPoint y: 208, endPoint x: 431, endPoint y: 236, distance: 102.7
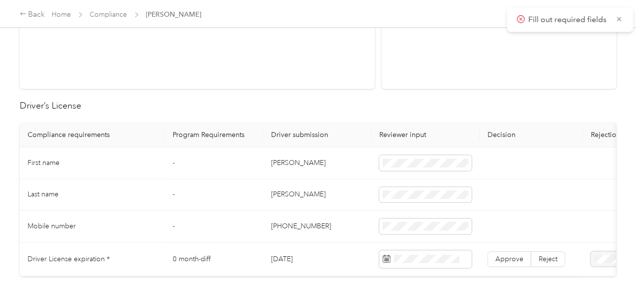
click at [333, 210] on tbody "First name - [PERSON_NAME] Last name - [PERSON_NAME] Mobile number - [PHONE_NUM…" at bounding box center [366, 212] width 693 height 129
click at [422, 253] on span at bounding box center [425, 260] width 92 height 18
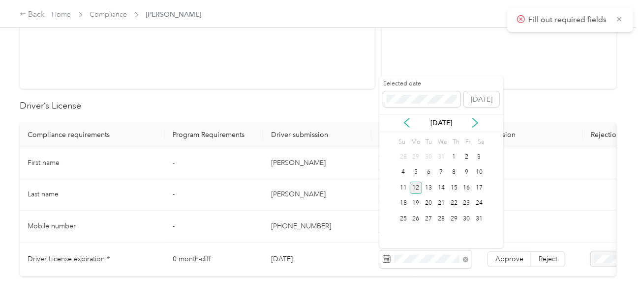
click at [415, 192] on div "12" at bounding box center [416, 188] width 13 height 12
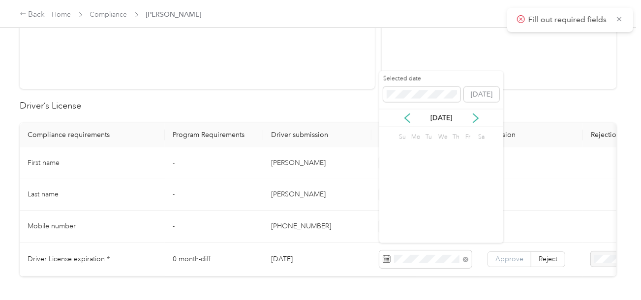
click at [527, 259] on label "Approve" at bounding box center [509, 260] width 44 height 16
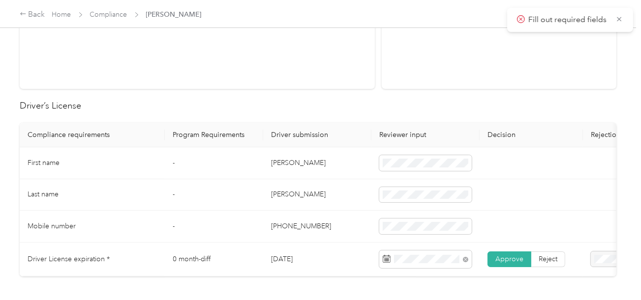
click at [514, 257] on span "Approve" at bounding box center [509, 259] width 28 height 8
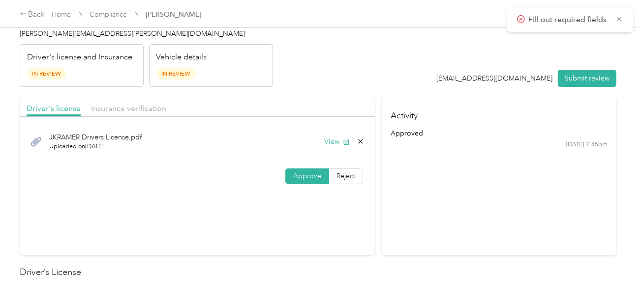
scroll to position [0, 0]
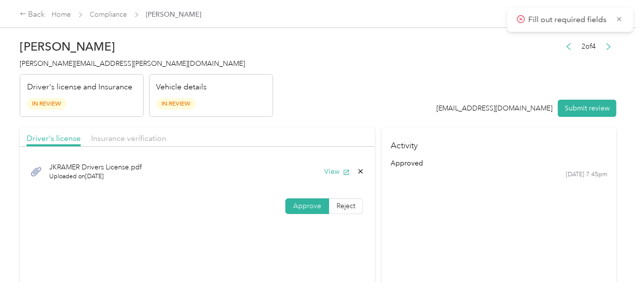
drag, startPoint x: 128, startPoint y: 136, endPoint x: 267, endPoint y: 108, distance: 141.9
click at [133, 134] on span "Insurance verification" at bounding box center [128, 138] width 75 height 9
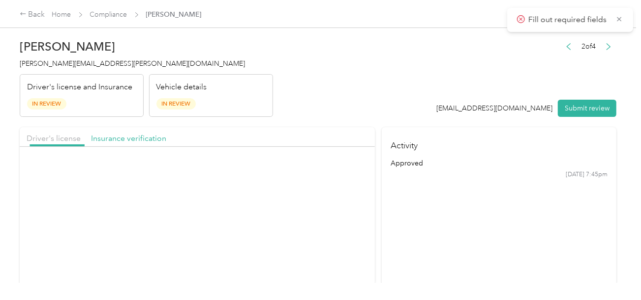
drag, startPoint x: 306, startPoint y: 99, endPoint x: 316, endPoint y: 150, distance: 52.2
click at [309, 110] on header "[PERSON_NAME] Kramer [EMAIL_ADDRESS][PERSON_NAME][DOMAIN_NAME] Driver's license…" at bounding box center [318, 75] width 596 height 83
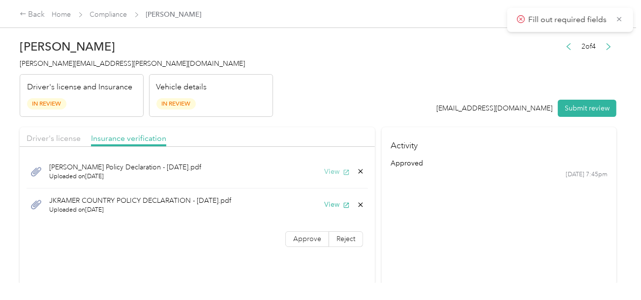
click at [327, 168] on button "View" at bounding box center [337, 172] width 26 height 10
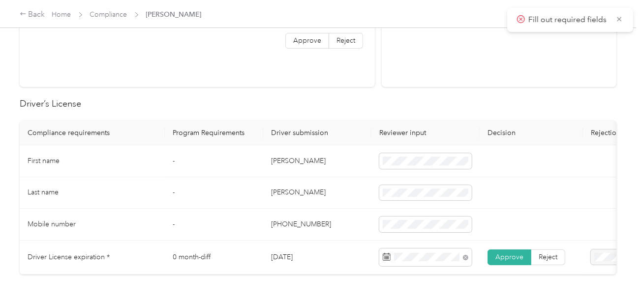
scroll to position [393, 0]
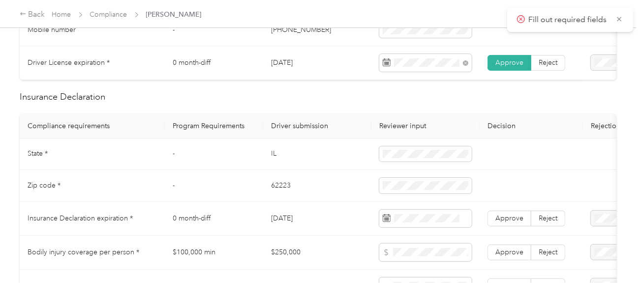
click at [273, 159] on td "IL" at bounding box center [317, 155] width 108 height 32
click at [452, 171] on td at bounding box center [425, 155] width 108 height 32
click at [286, 191] on td "62223" at bounding box center [317, 186] width 108 height 32
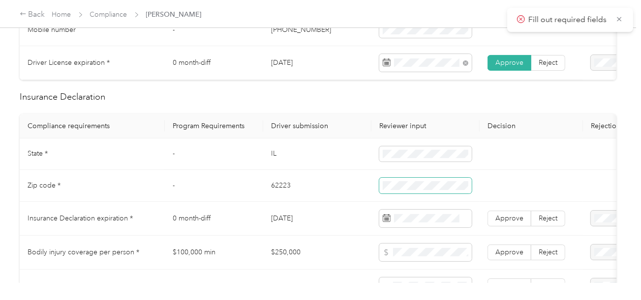
click at [470, 192] on span at bounding box center [425, 186] width 92 height 16
click at [327, 199] on td "62223" at bounding box center [317, 186] width 108 height 32
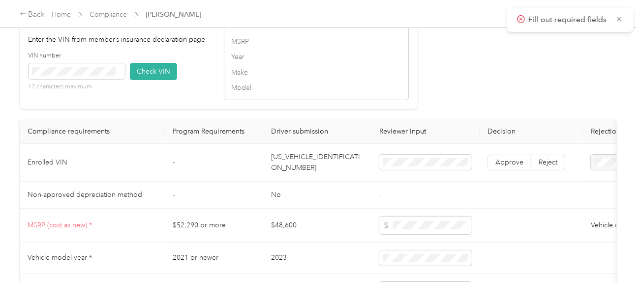
scroll to position [1082, 0]
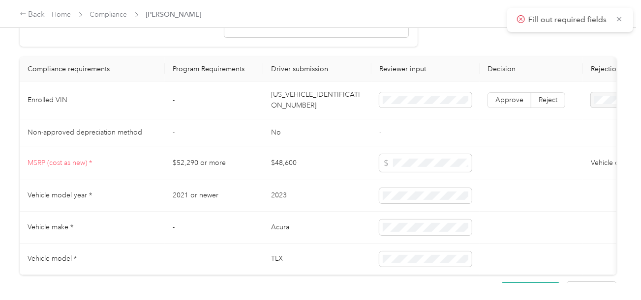
click at [301, 108] on td "[US_VEHICLE_IDENTIFICATION_NUMBER]" at bounding box center [317, 101] width 108 height 38
click at [287, 105] on td "[US_VEHICLE_IDENTIFICATION_NUMBER]" at bounding box center [317, 101] width 108 height 38
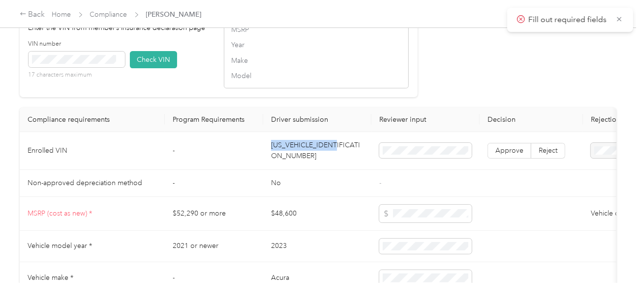
scroll to position [983, 0]
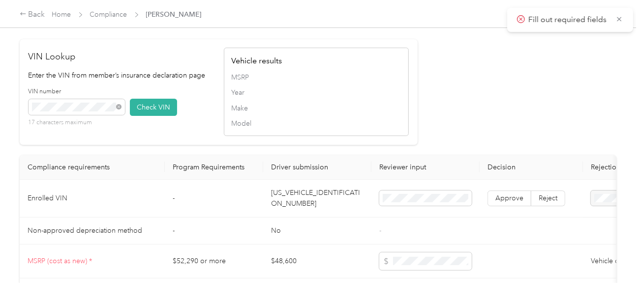
drag, startPoint x: 157, startPoint y: 116, endPoint x: 370, endPoint y: 138, distance: 214.1
click at [157, 116] on button "Check VIN" at bounding box center [153, 107] width 47 height 17
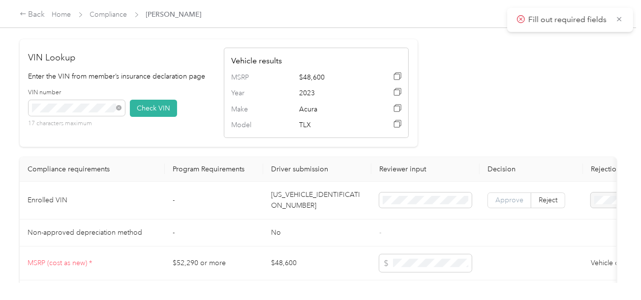
drag, startPoint x: 503, startPoint y: 211, endPoint x: 493, endPoint y: 215, distance: 10.1
click at [503, 208] on label "Approve" at bounding box center [509, 201] width 44 height 16
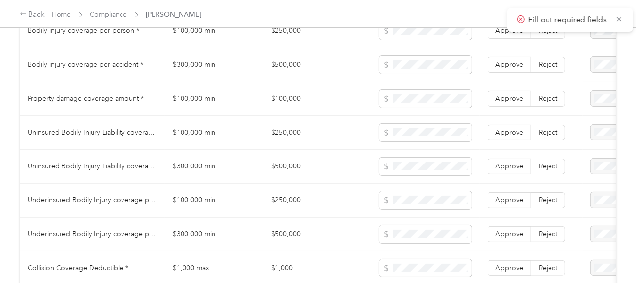
scroll to position [575, 0]
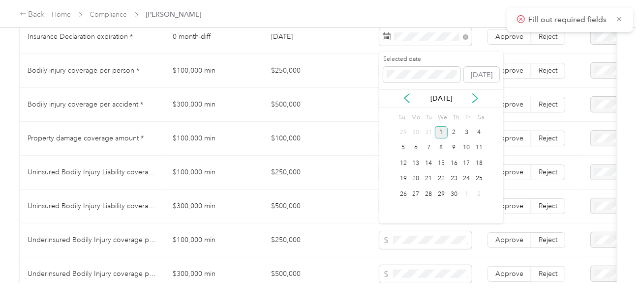
click at [441, 130] on div "1" at bounding box center [441, 132] width 13 height 12
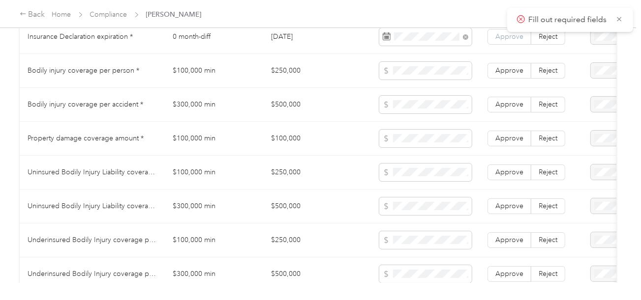
click at [488, 44] on label "Approve" at bounding box center [509, 37] width 44 height 16
click at [371, 62] on td at bounding box center [425, 71] width 108 height 34
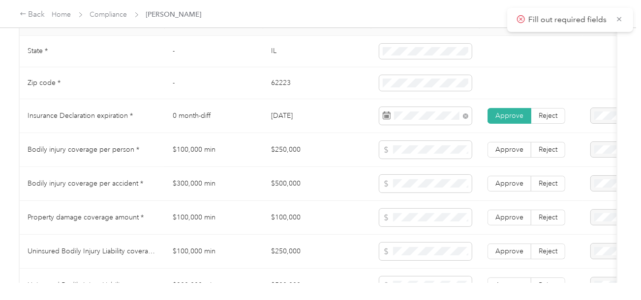
scroll to position [477, 0]
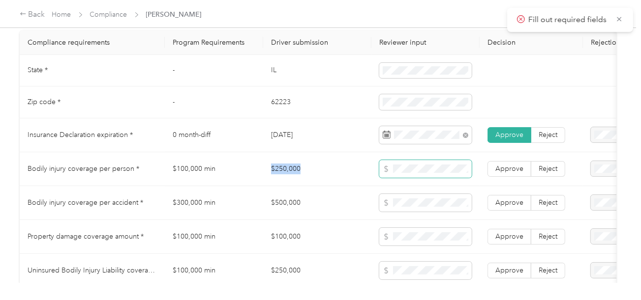
drag, startPoint x: 267, startPoint y: 169, endPoint x: 382, endPoint y: 172, distance: 114.6
click at [335, 172] on tr "Bodily injury coverage per person * $100,000 min $250,000 Approve Reject" at bounding box center [366, 169] width 693 height 34
drag, startPoint x: 293, startPoint y: 208, endPoint x: 384, endPoint y: 208, distance: 90.5
click at [324, 208] on td "$500,000" at bounding box center [317, 203] width 108 height 34
click at [473, 206] on td at bounding box center [425, 203] width 108 height 34
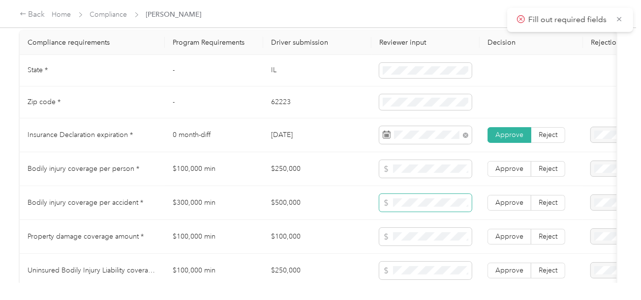
click at [411, 212] on span at bounding box center [425, 203] width 92 height 18
click at [306, 209] on td "$500,000" at bounding box center [317, 203] width 108 height 34
click at [414, 201] on span at bounding box center [425, 203] width 92 height 18
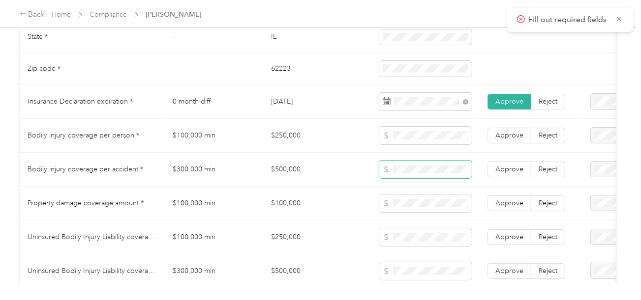
scroll to position [526, 0]
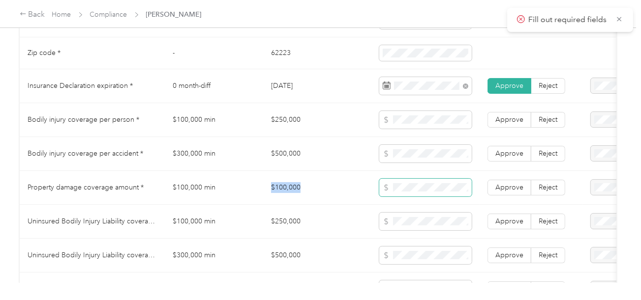
drag, startPoint x: 266, startPoint y: 188, endPoint x: 385, endPoint y: 188, distance: 119.0
click at [313, 188] on td "$100,000" at bounding box center [317, 188] width 108 height 34
click at [412, 187] on span at bounding box center [425, 188] width 92 height 18
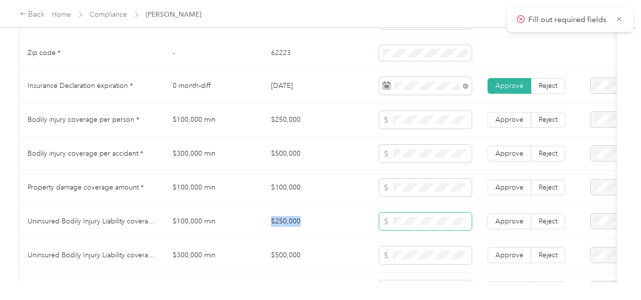
drag, startPoint x: 256, startPoint y: 225, endPoint x: 382, endPoint y: 228, distance: 125.4
click at [323, 226] on tr "Uninsured Bodily Injury Liability coverage per person * $100,000 min $250,000 A…" at bounding box center [366, 222] width 693 height 34
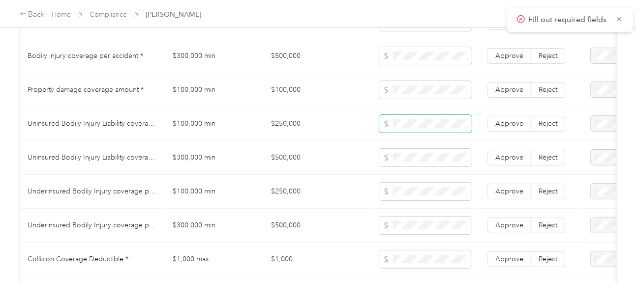
scroll to position [624, 0]
drag, startPoint x: 267, startPoint y: 161, endPoint x: 324, endPoint y: 162, distance: 56.1
click at [324, 162] on td "$500,000" at bounding box center [317, 158] width 108 height 34
click at [394, 166] on span at bounding box center [425, 157] width 92 height 18
drag, startPoint x: 280, startPoint y: 197, endPoint x: 312, endPoint y: 196, distance: 32.0
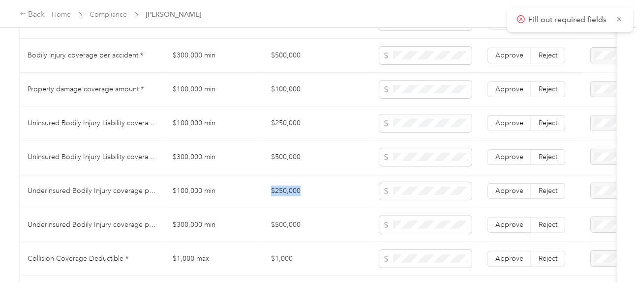
click at [309, 196] on tr "Underinsured Bodily Injury coverage per person * $100,000 min $250,000 Approve …" at bounding box center [366, 192] width 693 height 34
drag, startPoint x: 252, startPoint y: 233, endPoint x: 369, endPoint y: 230, distance: 117.1
click at [336, 230] on tr "Underinsured Bodily Injury coverage per accident * $300,000 min $500,000 Approv…" at bounding box center [366, 225] width 693 height 34
drag, startPoint x: 266, startPoint y: 264, endPoint x: 347, endPoint y: 264, distance: 81.1
click at [345, 264] on td "$1,000" at bounding box center [317, 259] width 108 height 34
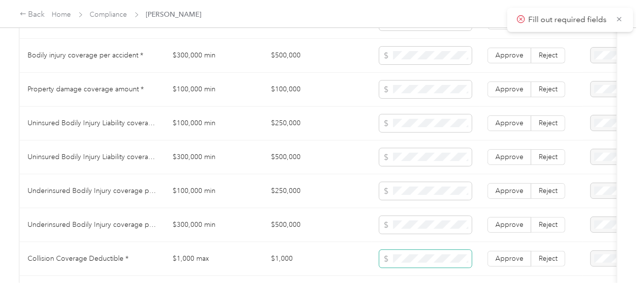
scroll to position [723, 0]
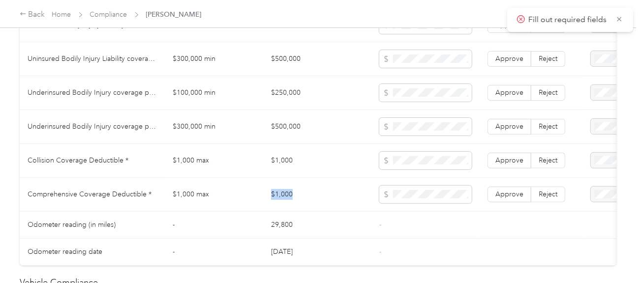
drag, startPoint x: 285, startPoint y: 197, endPoint x: 428, endPoint y: 207, distance: 143.4
click at [316, 197] on td "$1,000" at bounding box center [317, 195] width 108 height 34
click at [430, 207] on td at bounding box center [425, 195] width 108 height 34
click at [428, 204] on span at bounding box center [425, 195] width 92 height 18
drag, startPoint x: 402, startPoint y: 222, endPoint x: 465, endPoint y: 215, distance: 63.8
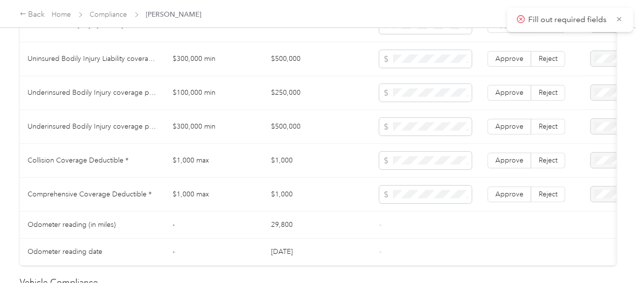
click at [411, 223] on td "-" at bounding box center [425, 225] width 108 height 27
click at [406, 204] on span at bounding box center [425, 195] width 92 height 18
click at [515, 193] on span "Approve" at bounding box center [509, 194] width 28 height 8
click at [513, 163] on span "Approve" at bounding box center [509, 160] width 28 height 8
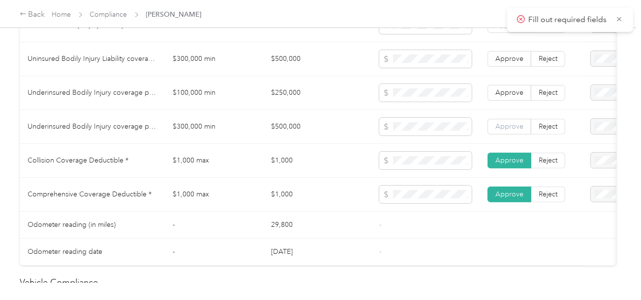
click at [518, 128] on span "Approve" at bounding box center [509, 126] width 28 height 8
click at [514, 101] on label "Approve" at bounding box center [509, 93] width 44 height 16
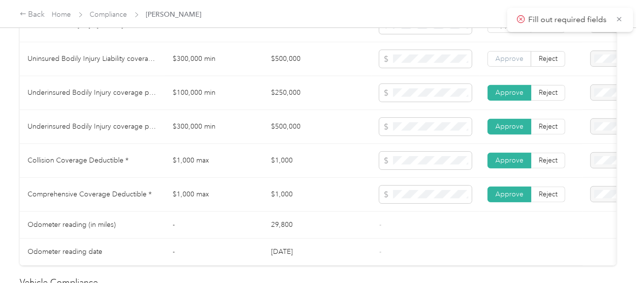
click at [515, 63] on span "Approve" at bounding box center [509, 59] width 28 height 8
click at [510, 29] on span "Approve" at bounding box center [509, 25] width 28 height 8
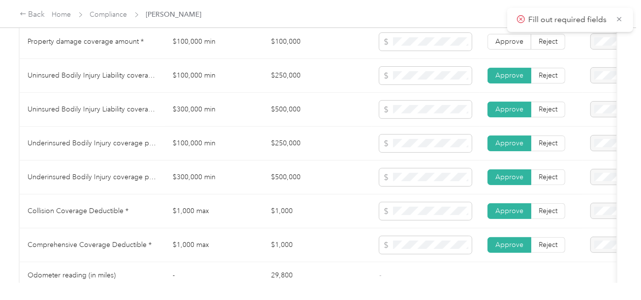
scroll to position [624, 0]
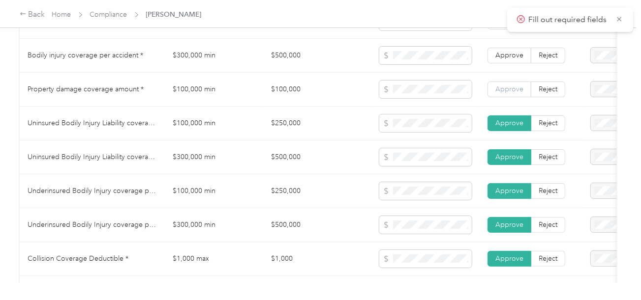
click at [511, 93] on span "Approve" at bounding box center [509, 89] width 28 height 8
click at [513, 68] on td "Approve Reject" at bounding box center [530, 56] width 103 height 34
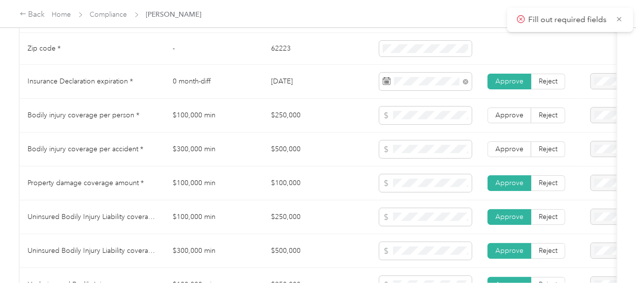
scroll to position [526, 0]
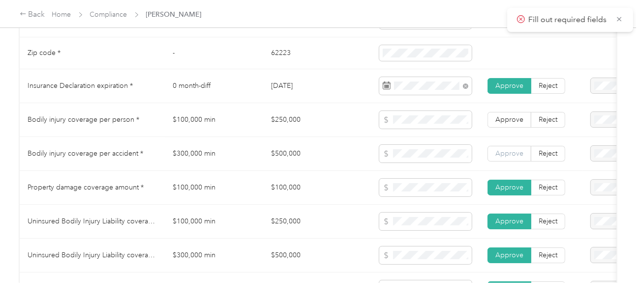
drag, startPoint x: 504, startPoint y: 148, endPoint x: 504, endPoint y: 157, distance: 9.8
click at [504, 150] on td "Approve Reject" at bounding box center [530, 154] width 103 height 34
click at [504, 157] on span "Approve" at bounding box center [509, 153] width 28 height 8
click at [504, 132] on td "Approve Reject" at bounding box center [530, 120] width 103 height 34
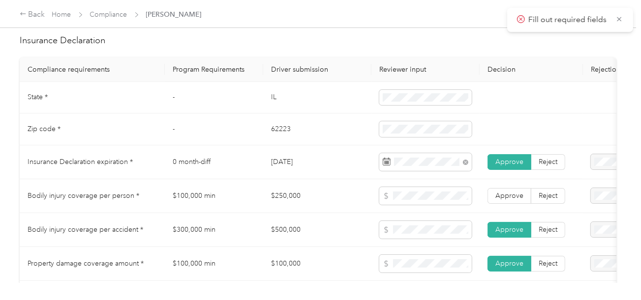
scroll to position [575, 0]
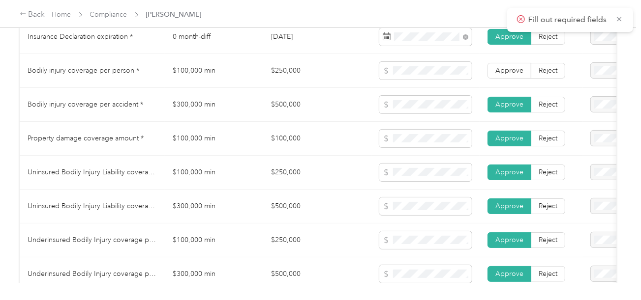
click at [497, 75] on span "Approve" at bounding box center [509, 70] width 28 height 8
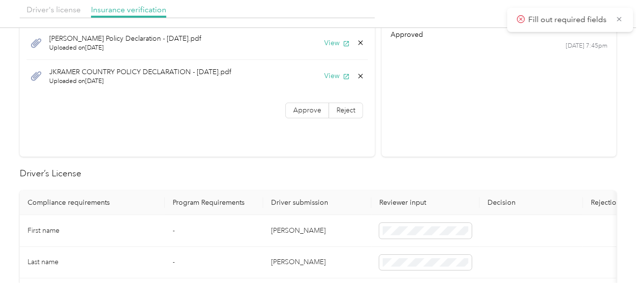
scroll to position [34, 0]
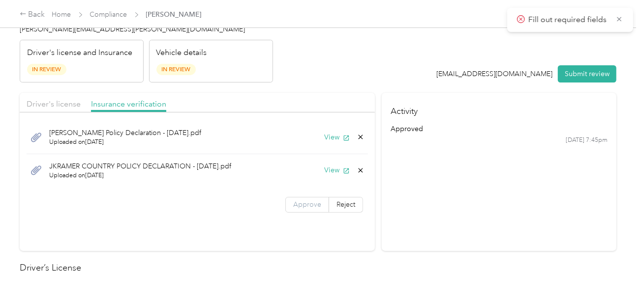
click at [304, 202] on span "Approve" at bounding box center [307, 205] width 28 height 8
drag, startPoint x: 458, startPoint y: 180, endPoint x: 365, endPoint y: 161, distance: 94.3
click at [457, 180] on section "Activity approved [DATE] 7:45pm" at bounding box center [499, 172] width 235 height 158
click at [331, 174] on button "View" at bounding box center [337, 170] width 26 height 10
click at [588, 76] on button "Submit review" at bounding box center [587, 73] width 59 height 17
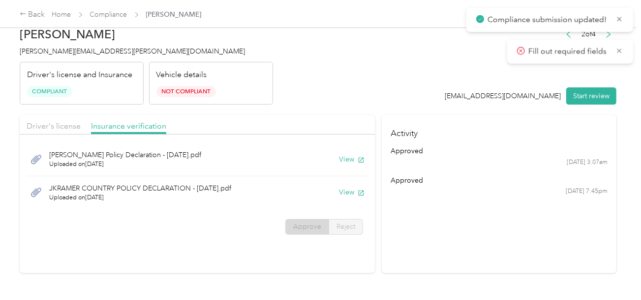
scroll to position [0, 0]
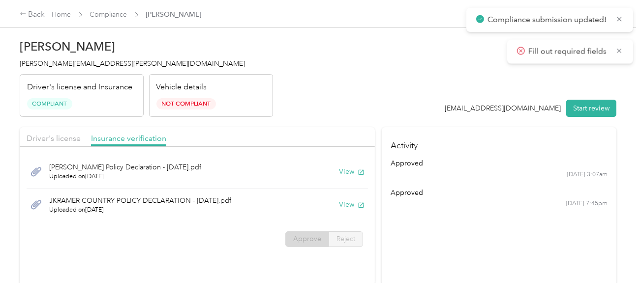
click at [79, 62] on span "[PERSON_NAME][EMAIL_ADDRESS][PERSON_NAME][DOMAIN_NAME]" at bounding box center [132, 63] width 225 height 8
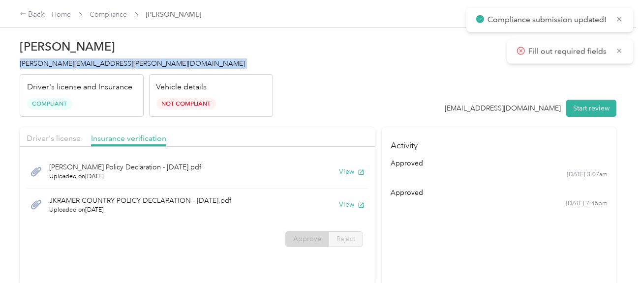
click at [79, 62] on span "[PERSON_NAME][EMAIL_ADDRESS][PERSON_NAME][DOMAIN_NAME]" at bounding box center [132, 63] width 225 height 8
click at [109, 14] on link "Compliance" at bounding box center [108, 14] width 37 height 8
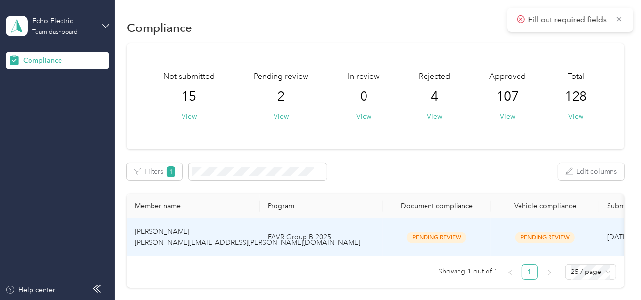
click at [270, 237] on td "FAVR Group B 2025" at bounding box center [321, 238] width 123 height 38
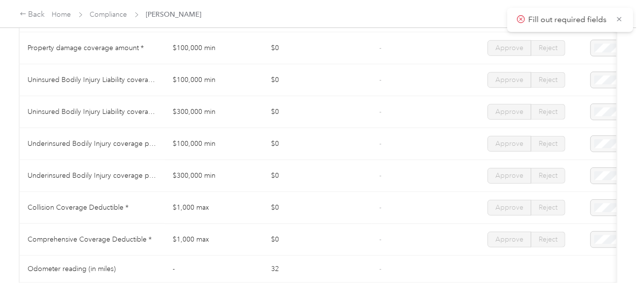
scroll to position [688, 0]
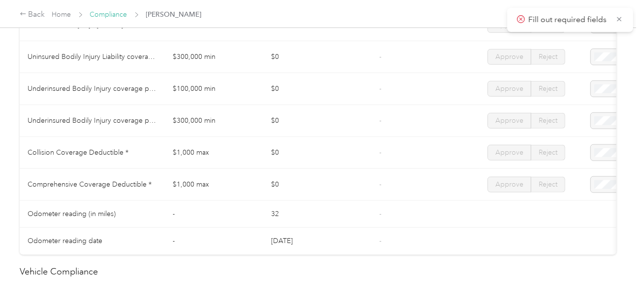
click at [104, 15] on link "Compliance" at bounding box center [108, 14] width 37 height 8
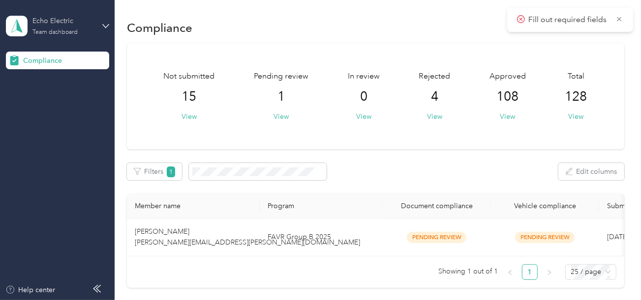
drag, startPoint x: 104, startPoint y: 15, endPoint x: 76, endPoint y: 30, distance: 31.7
click at [76, 30] on div "Team dashboard" at bounding box center [54, 33] width 45 height 6
click at [47, 100] on div "Log out" at bounding box center [33, 103] width 38 height 10
